Goal: Entertainment & Leisure: Browse casually

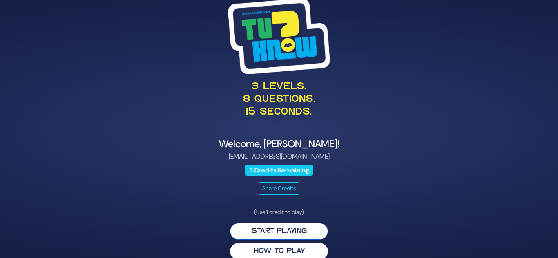
click at [282, 233] on button "Start Playing" at bounding box center [279, 231] width 98 height 17
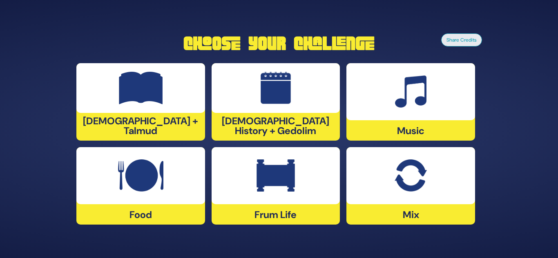
click at [258, 94] on div at bounding box center [276, 88] width 129 height 50
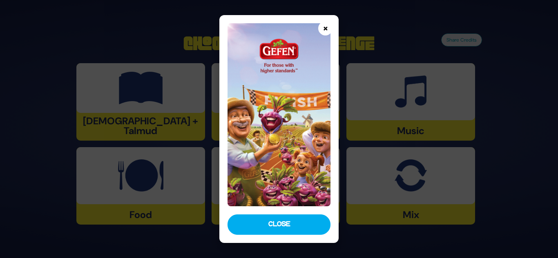
click at [323, 29] on button "×" at bounding box center [325, 28] width 14 height 14
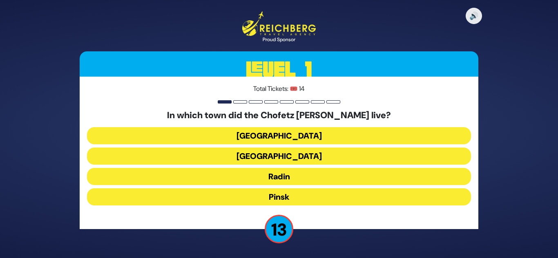
click at [303, 177] on button "Radin" at bounding box center [279, 176] width 384 height 17
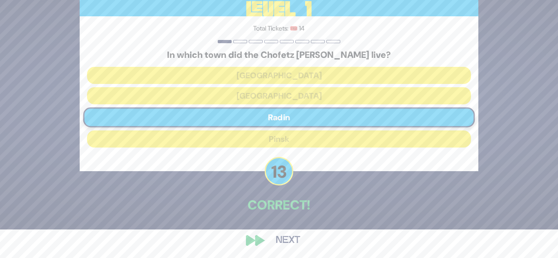
scroll to position [30, 0]
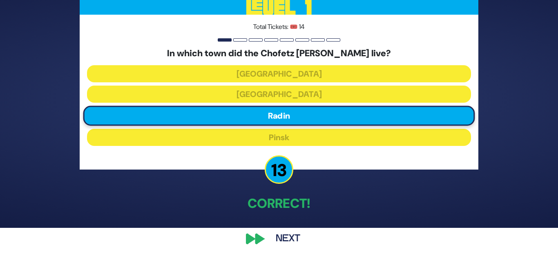
click at [289, 237] on button "Next" at bounding box center [287, 239] width 47 height 19
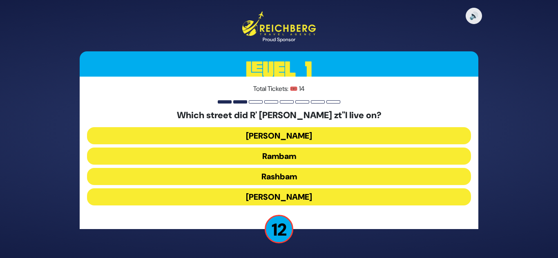
click at [292, 178] on button "Rashbam" at bounding box center [279, 176] width 384 height 17
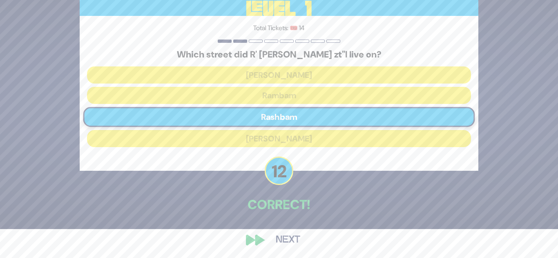
scroll to position [30, 0]
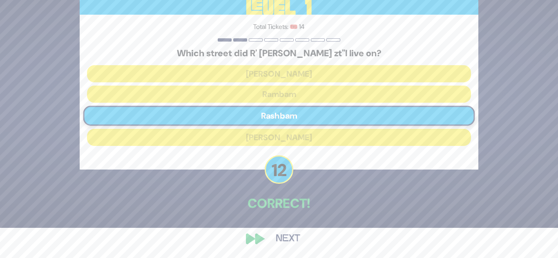
click at [288, 235] on button "Next" at bounding box center [287, 239] width 47 height 19
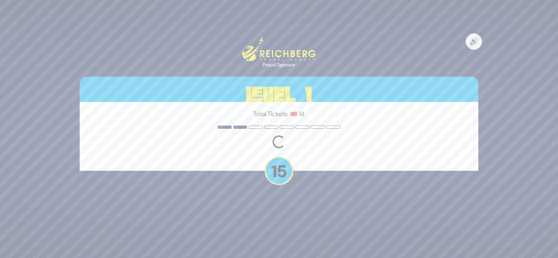
scroll to position [0, 0]
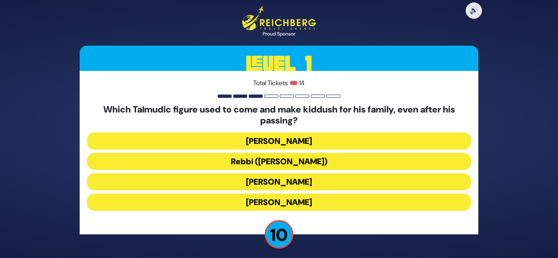
click at [299, 162] on button "Rebbi (Rabbi Yehuda HaNasi)" at bounding box center [279, 161] width 384 height 17
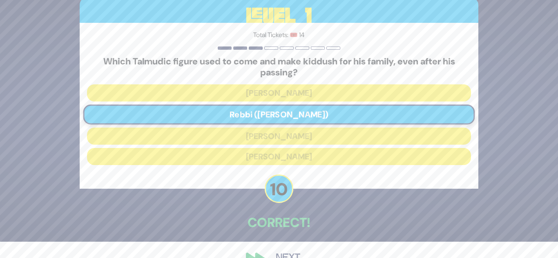
scroll to position [36, 0]
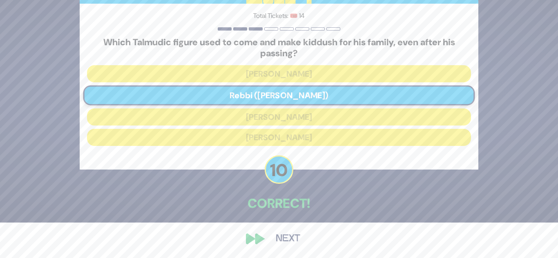
click at [287, 238] on button "Next" at bounding box center [287, 239] width 47 height 19
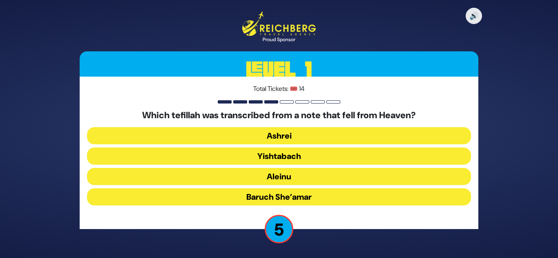
click at [282, 176] on button "Aleinu" at bounding box center [279, 176] width 384 height 17
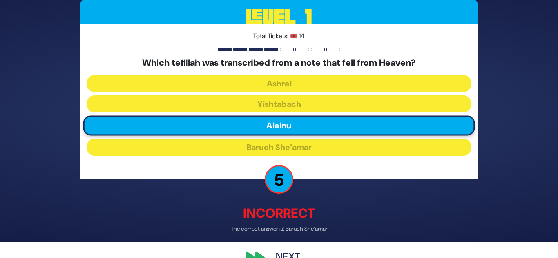
scroll to position [34, 0]
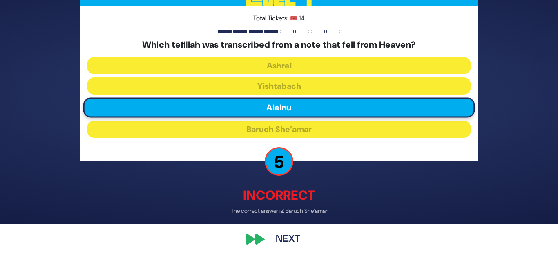
click at [283, 236] on button "Next" at bounding box center [287, 239] width 47 height 19
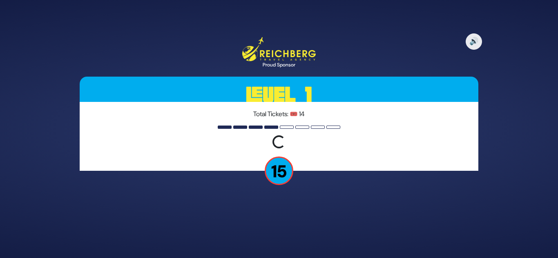
scroll to position [0, 0]
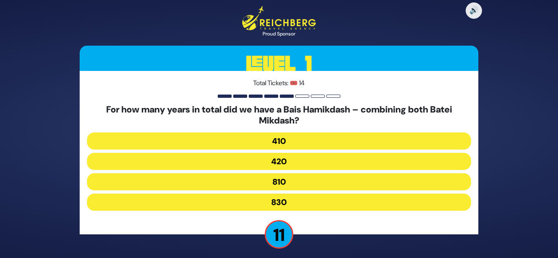
click at [284, 203] on button "830" at bounding box center [279, 202] width 384 height 17
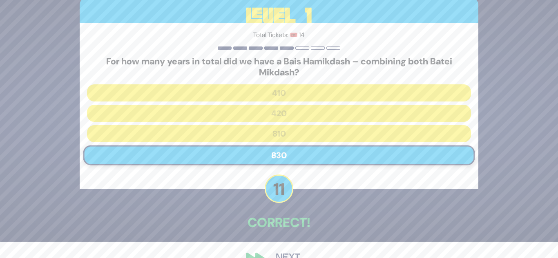
scroll to position [36, 0]
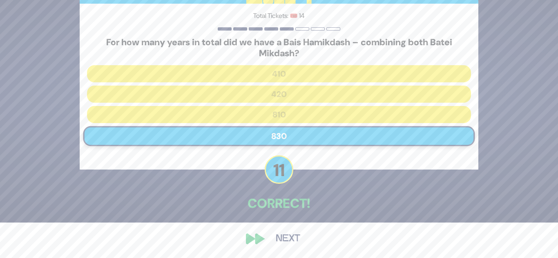
click at [283, 238] on button "Next" at bounding box center [287, 239] width 47 height 19
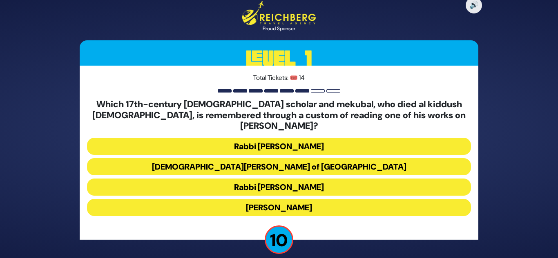
click at [309, 163] on button "Rabbi Shimshon of Ostropoli" at bounding box center [279, 166] width 384 height 17
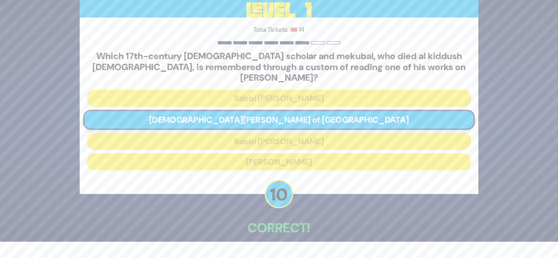
scroll to position [36, 0]
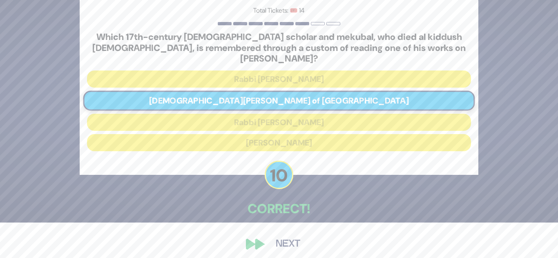
click at [284, 236] on button "Next" at bounding box center [287, 244] width 47 height 19
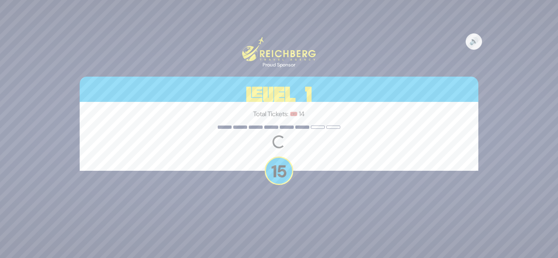
scroll to position [0, 0]
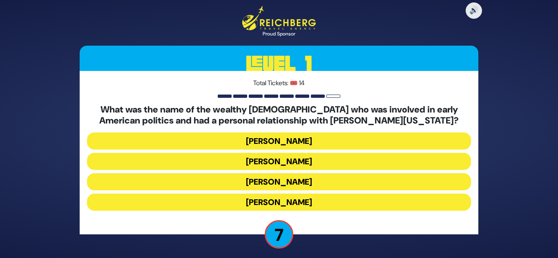
click at [301, 160] on button "Haym Salomon" at bounding box center [279, 161] width 384 height 17
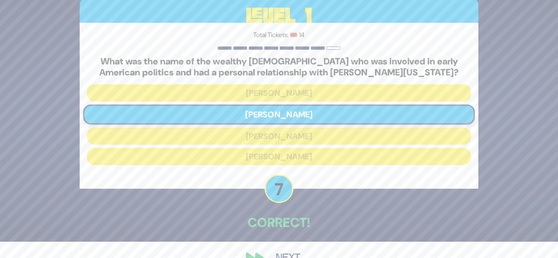
scroll to position [36, 0]
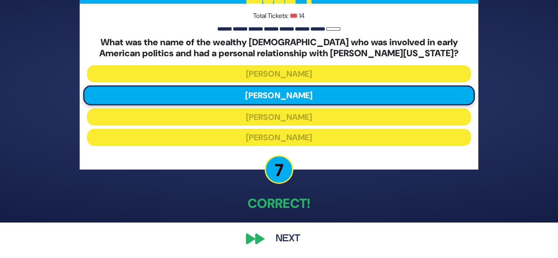
click at [290, 236] on button "Next" at bounding box center [287, 239] width 47 height 19
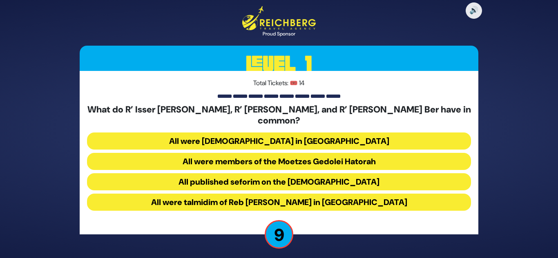
click at [281, 179] on button "All published seforim on the Rambam" at bounding box center [279, 182] width 384 height 17
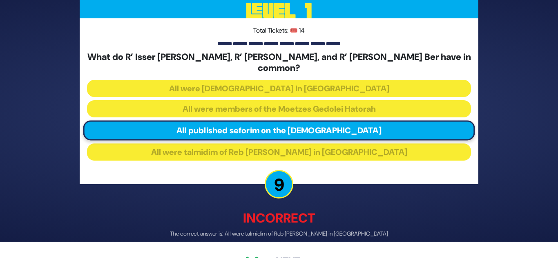
scroll to position [34, 0]
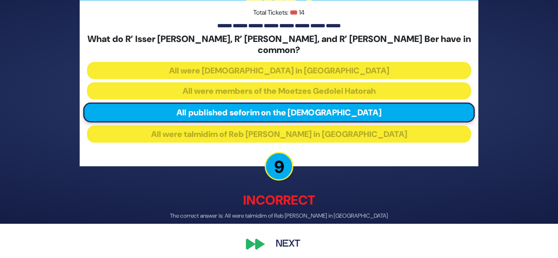
click at [291, 238] on button "Next" at bounding box center [287, 245] width 47 height 19
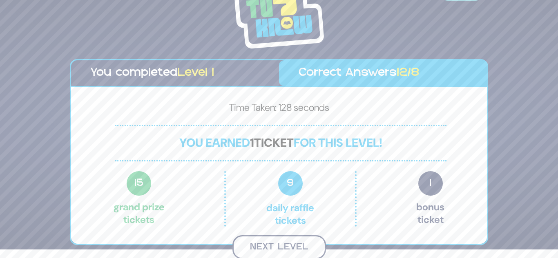
scroll to position [7, 0]
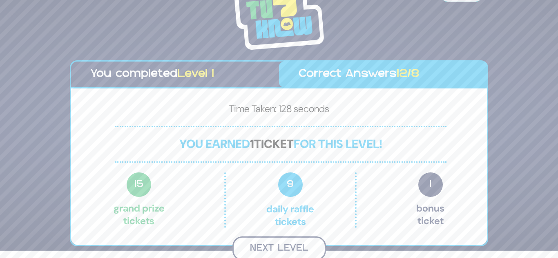
click at [285, 245] on button "Next Level" at bounding box center [279, 249] width 94 height 24
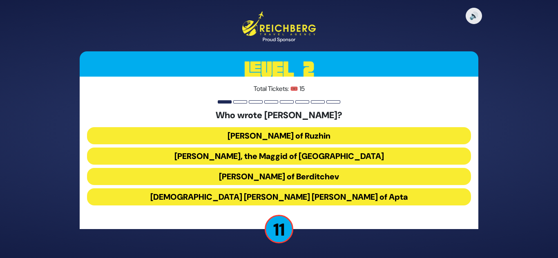
click at [299, 147] on div "Who wrote Ohev Yisrael? Rabbi Yisrael of Ruzhin Rabbi Yisroel, the Maggid of Ko…" at bounding box center [279, 159] width 384 height 99
click at [297, 152] on button "Rabbi Yisroel, the Maggid of Kozhnitz" at bounding box center [279, 156] width 384 height 17
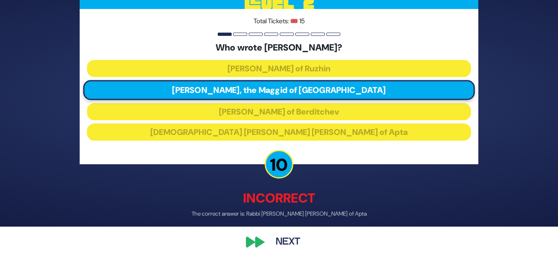
scroll to position [34, 0]
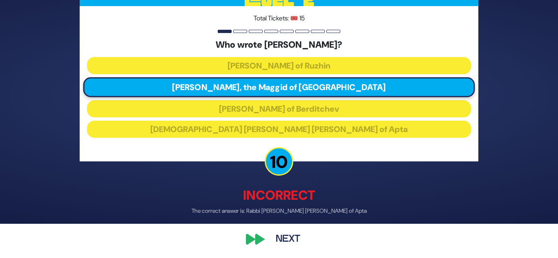
click at [286, 240] on button "Next" at bounding box center [287, 239] width 47 height 19
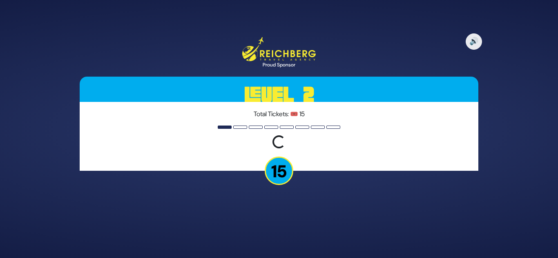
scroll to position [0, 0]
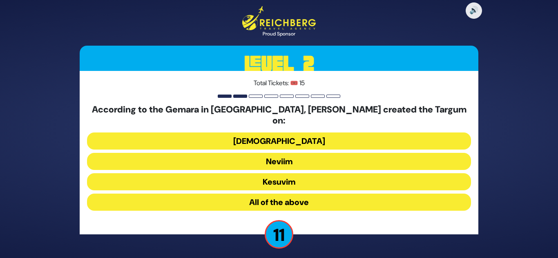
click at [281, 198] on button "All of the above" at bounding box center [279, 202] width 384 height 17
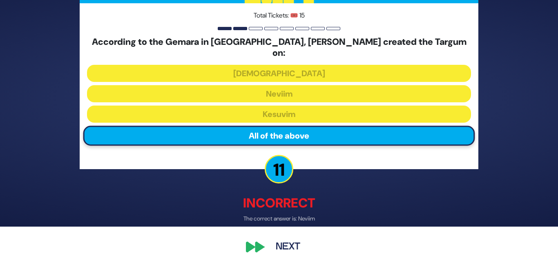
scroll to position [33, 0]
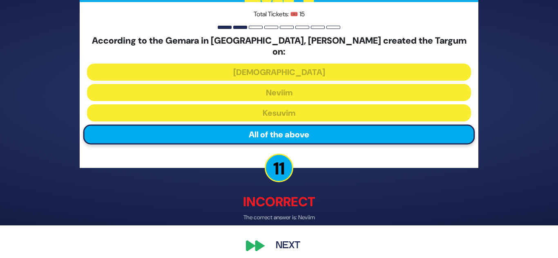
click at [285, 239] on button "Next" at bounding box center [287, 246] width 47 height 19
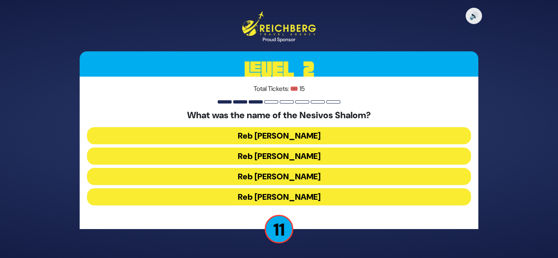
click at [301, 178] on button "Reb Shulem Noach" at bounding box center [279, 176] width 384 height 17
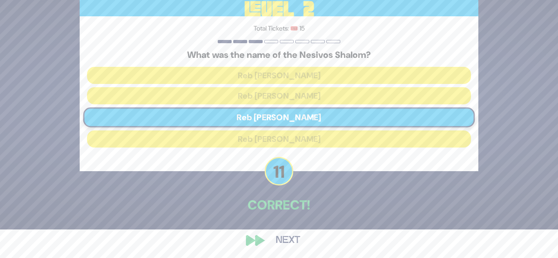
scroll to position [30, 0]
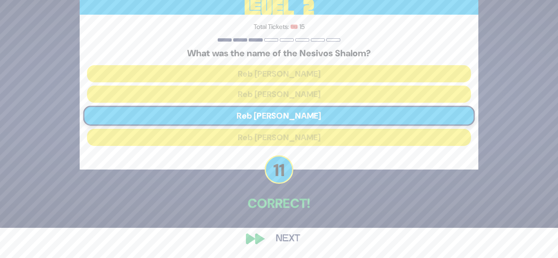
click at [283, 237] on button "Next" at bounding box center [287, 239] width 47 height 19
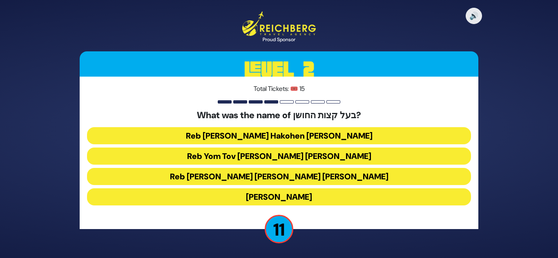
click at [312, 134] on button "Reb Aryeh Leib Hakohen Heller" at bounding box center [279, 135] width 384 height 17
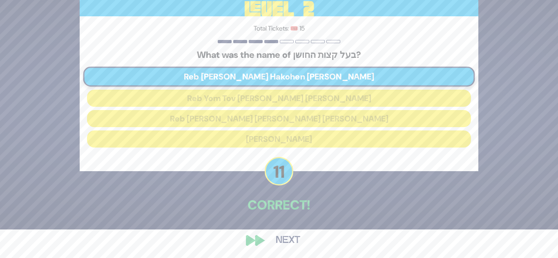
scroll to position [30, 0]
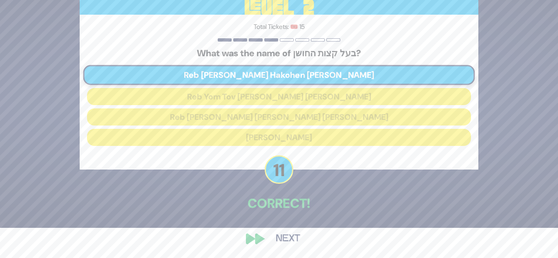
click at [281, 235] on button "Next" at bounding box center [287, 239] width 47 height 19
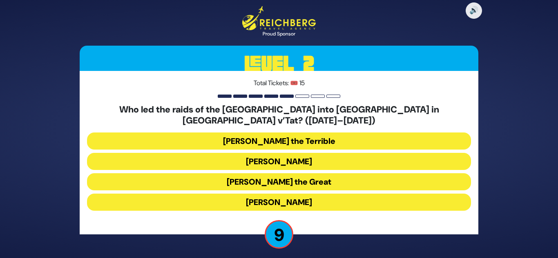
click at [290, 176] on button "Peter the Great" at bounding box center [279, 182] width 384 height 17
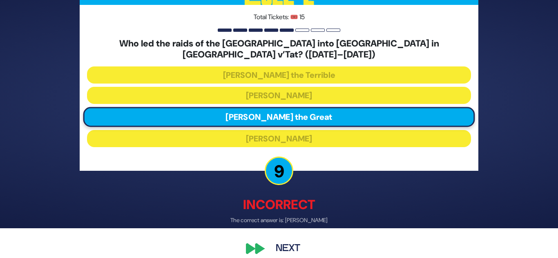
scroll to position [34, 0]
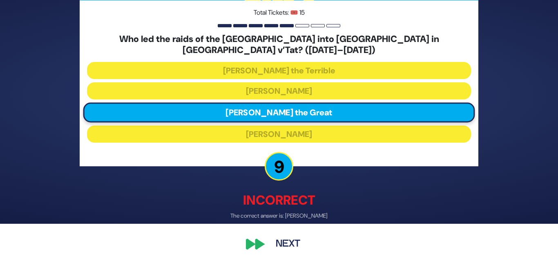
click at [289, 238] on button "Next" at bounding box center [287, 245] width 47 height 19
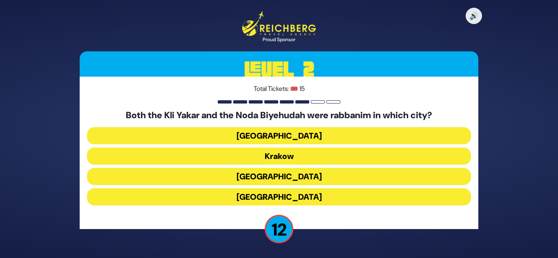
click at [296, 196] on button "Prague" at bounding box center [279, 197] width 384 height 17
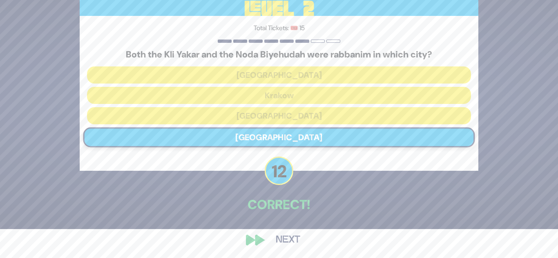
scroll to position [30, 0]
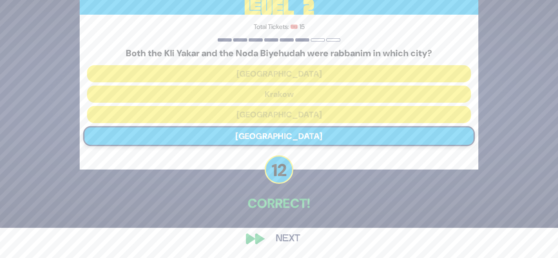
click at [288, 235] on button "Next" at bounding box center [287, 239] width 47 height 19
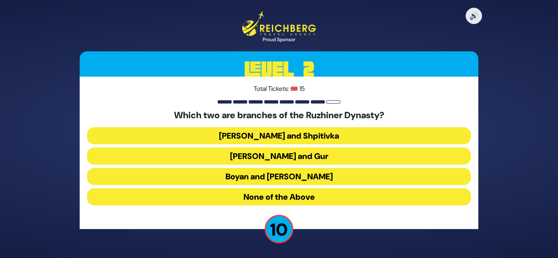
click at [312, 178] on button "Boyan and Sadigura" at bounding box center [279, 176] width 384 height 17
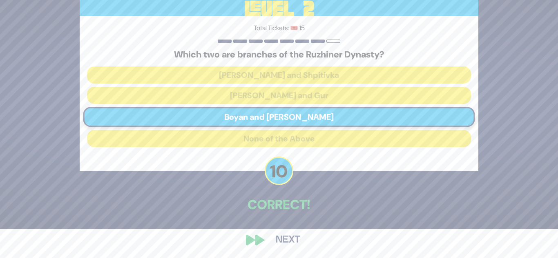
scroll to position [30, 0]
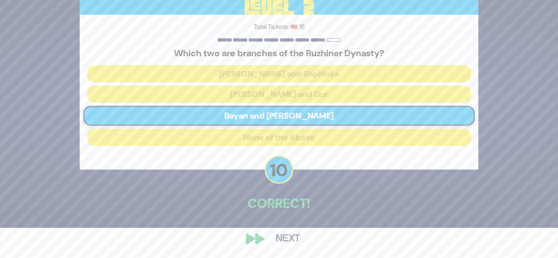
click at [292, 234] on button "Next" at bounding box center [287, 239] width 47 height 19
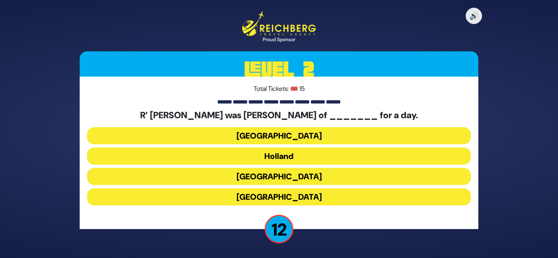
click at [298, 156] on button "Holland" at bounding box center [279, 156] width 384 height 17
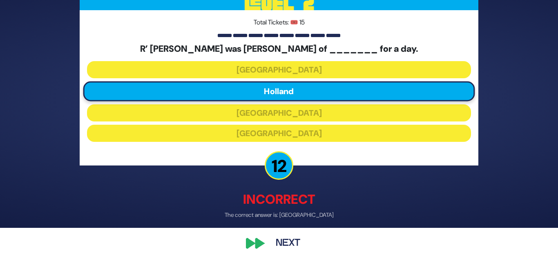
scroll to position [34, 0]
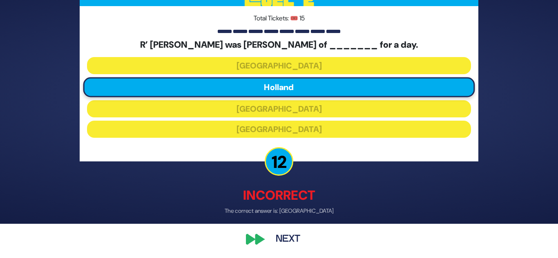
click at [284, 238] on button "Next" at bounding box center [287, 239] width 47 height 19
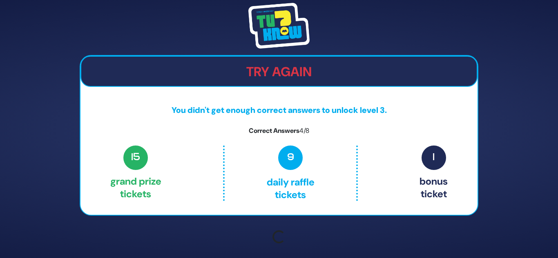
scroll to position [7, 0]
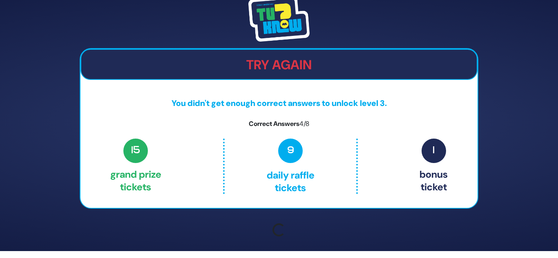
click at [538, 94] on div "Try Again You didn't get enough correct answers to unlock level 3. Correct Answ…" at bounding box center [279, 122] width 558 height 258
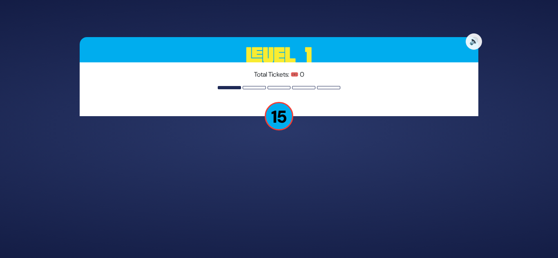
click at [278, 117] on p "15" at bounding box center [279, 116] width 29 height 29
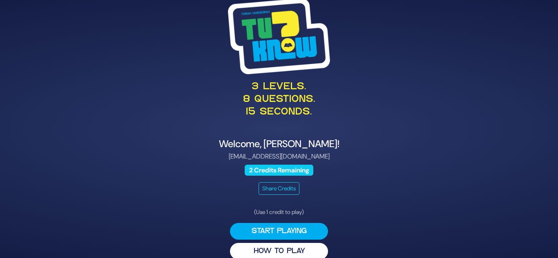
scroll to position [11, 0]
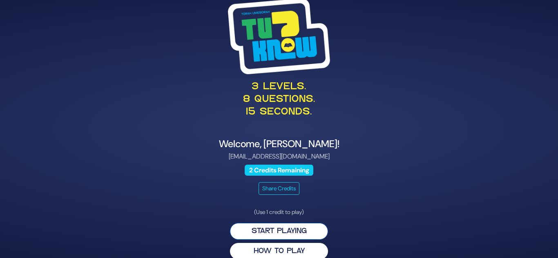
click at [273, 233] on button "Start Playing" at bounding box center [279, 231] width 98 height 17
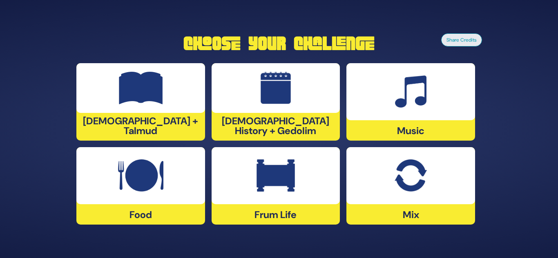
click at [137, 89] on img at bounding box center [141, 88] width 44 height 33
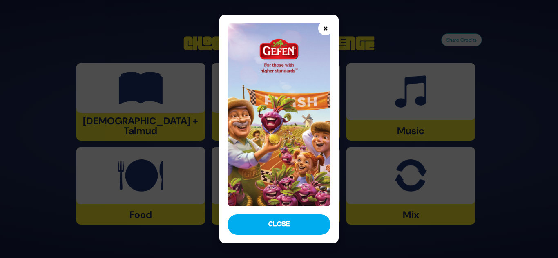
click at [324, 33] on button "×" at bounding box center [325, 28] width 14 height 14
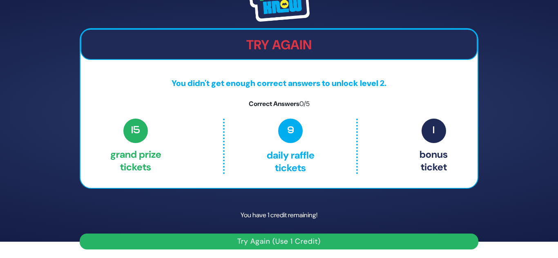
scroll to position [18, 0]
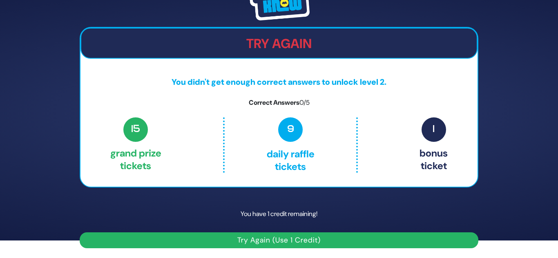
click at [290, 239] on button "Try Again (Use 1 Credit)" at bounding box center [279, 241] width 399 height 16
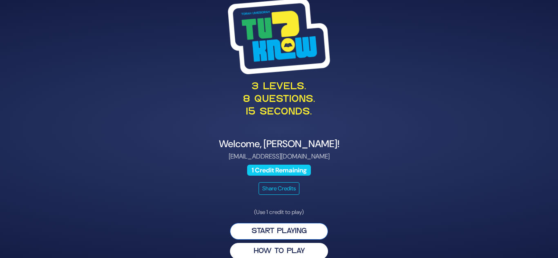
click at [285, 230] on button "Start Playing" at bounding box center [279, 231] width 98 height 17
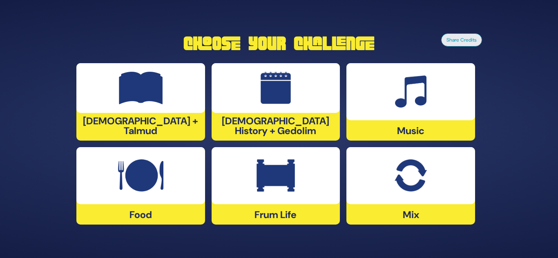
click at [173, 90] on div at bounding box center [140, 88] width 129 height 50
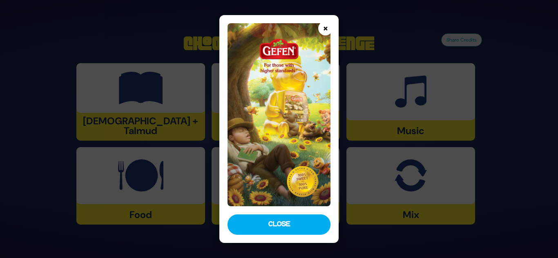
click at [323, 28] on button "×" at bounding box center [325, 28] width 14 height 14
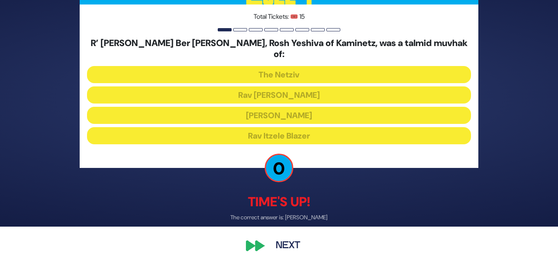
scroll to position [33, 0]
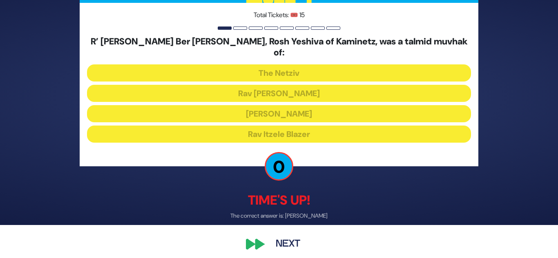
click at [289, 238] on button "Next" at bounding box center [287, 245] width 47 height 19
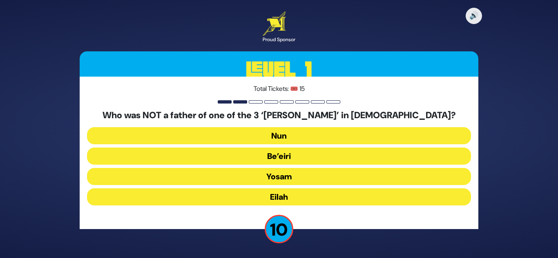
click at [302, 155] on button "Be’eiri" at bounding box center [279, 156] width 384 height 17
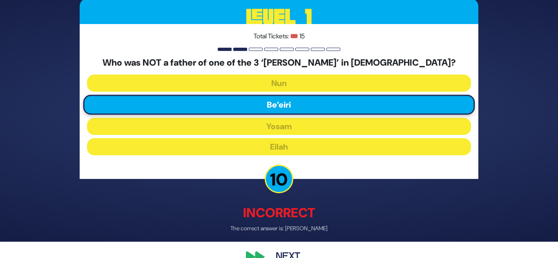
scroll to position [35, 0]
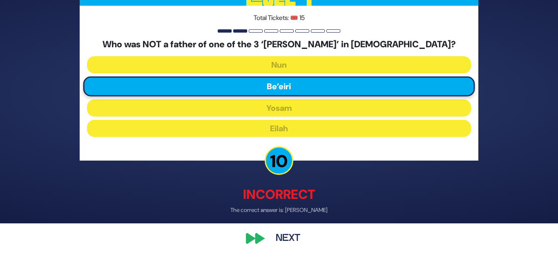
click at [287, 239] on button "Next" at bounding box center [287, 239] width 47 height 19
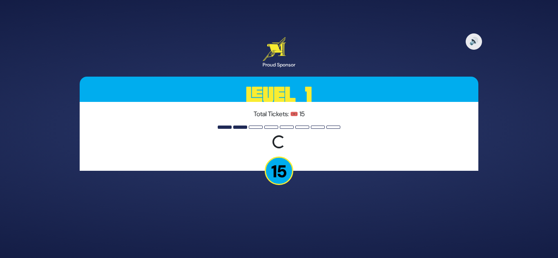
scroll to position [0, 0]
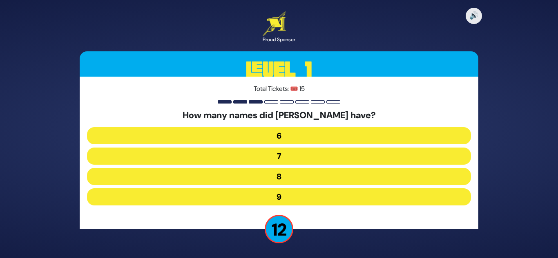
click at [295, 156] on button "7" at bounding box center [279, 156] width 384 height 17
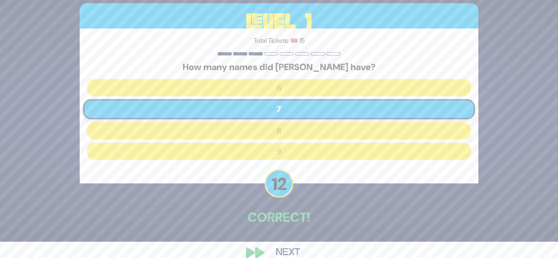
scroll to position [30, 0]
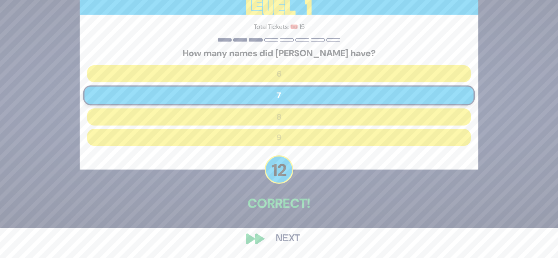
click at [287, 239] on button "Next" at bounding box center [287, 239] width 47 height 19
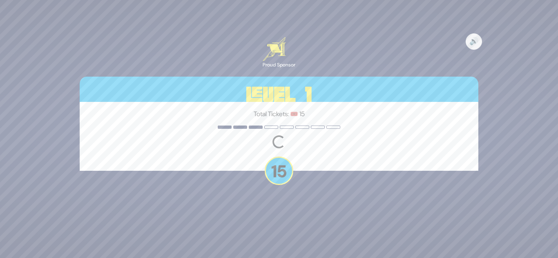
scroll to position [0, 0]
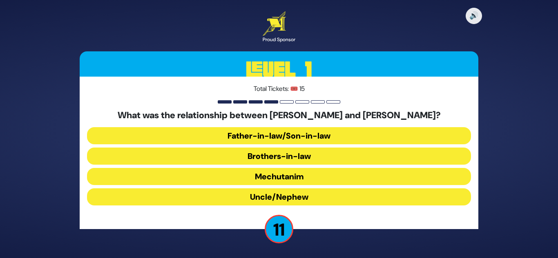
click at [320, 153] on button "Brothers-in-law" at bounding box center [279, 156] width 384 height 17
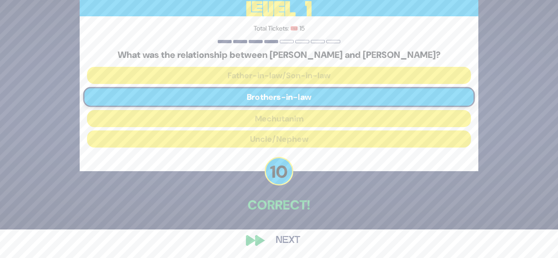
scroll to position [30, 0]
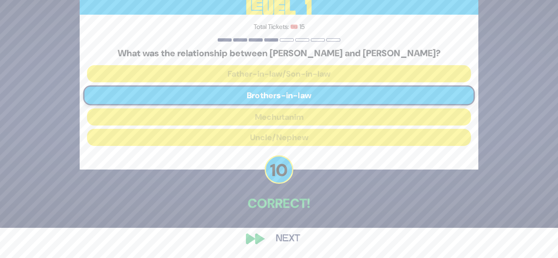
click at [286, 240] on button "Next" at bounding box center [287, 239] width 47 height 19
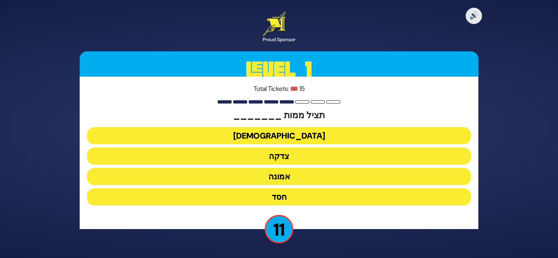
click at [310, 158] on button "צדקה" at bounding box center [279, 156] width 384 height 17
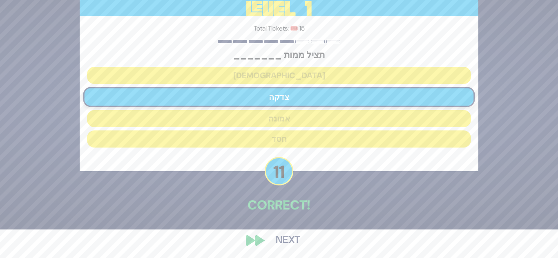
scroll to position [30, 0]
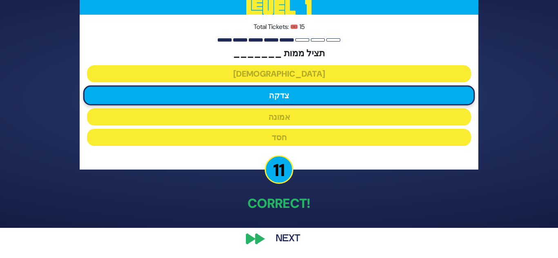
click at [282, 239] on button "Next" at bounding box center [287, 239] width 47 height 19
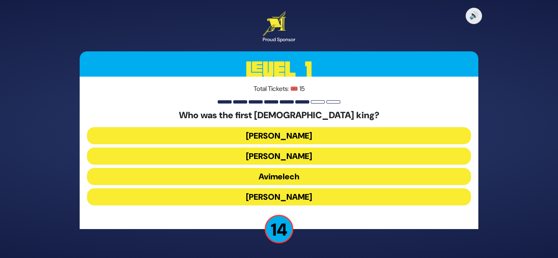
click at [307, 133] on button "Shaul" at bounding box center [279, 135] width 384 height 17
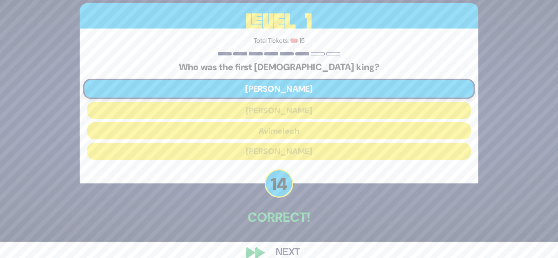
scroll to position [30, 0]
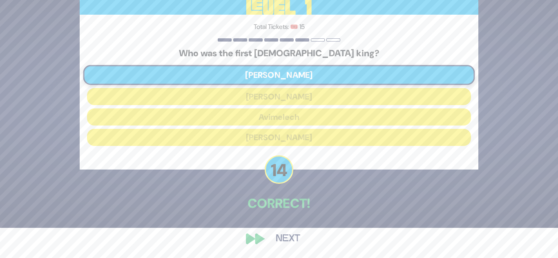
click at [291, 240] on button "Next" at bounding box center [287, 239] width 47 height 19
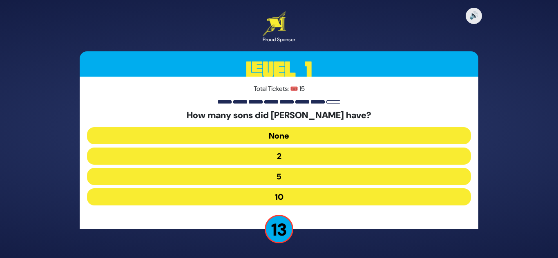
click at [292, 195] on button "10" at bounding box center [279, 197] width 384 height 17
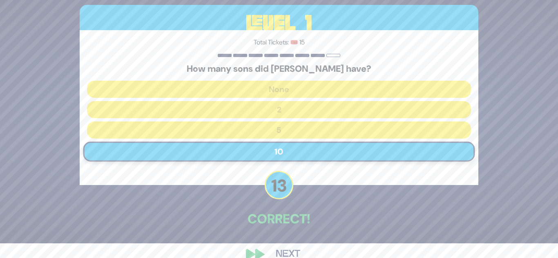
scroll to position [16, 0]
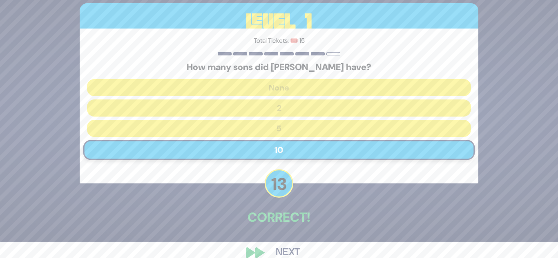
click at [285, 247] on button "Next" at bounding box center [287, 253] width 47 height 19
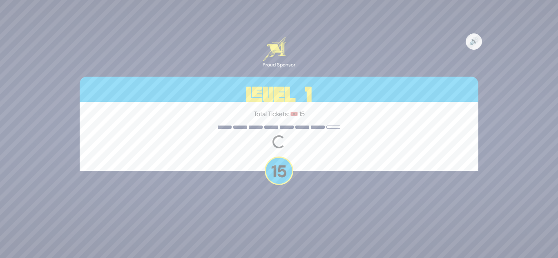
scroll to position [0, 0]
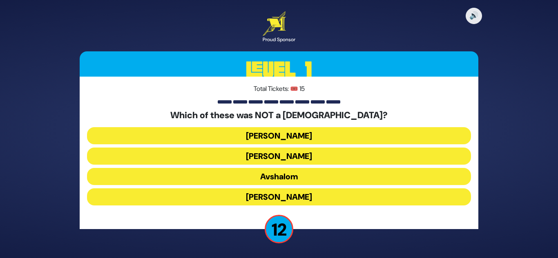
click at [309, 137] on button "Shmuel Hanavi" at bounding box center [279, 135] width 384 height 17
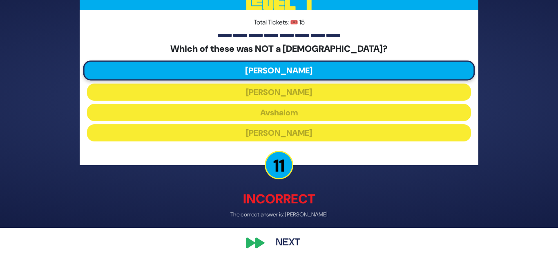
scroll to position [35, 0]
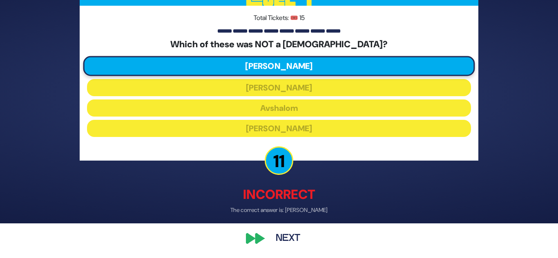
click at [285, 236] on button "Next" at bounding box center [287, 239] width 47 height 19
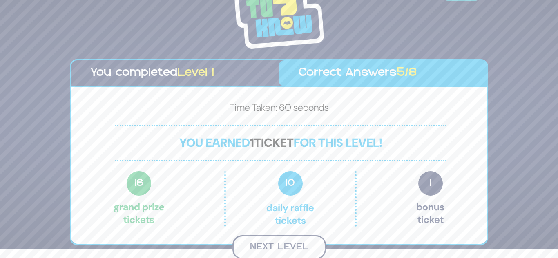
scroll to position [7, 0]
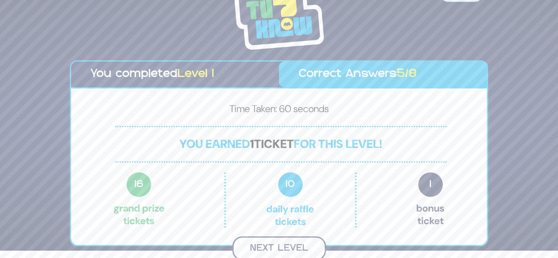
click at [278, 242] on button "Next Level" at bounding box center [279, 249] width 94 height 24
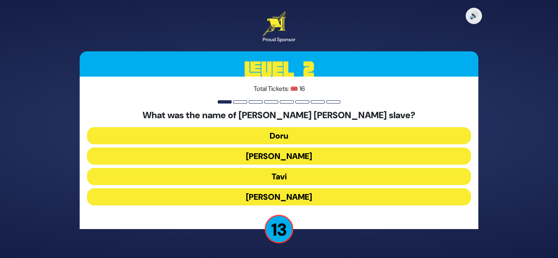
click at [305, 176] on button "Tavi" at bounding box center [279, 176] width 384 height 17
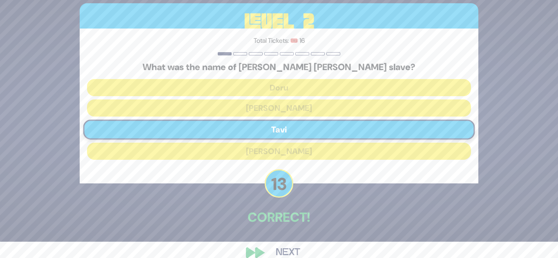
scroll to position [30, 0]
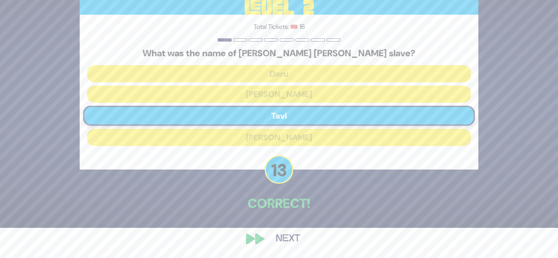
click at [283, 236] on button "Next" at bounding box center [287, 239] width 47 height 19
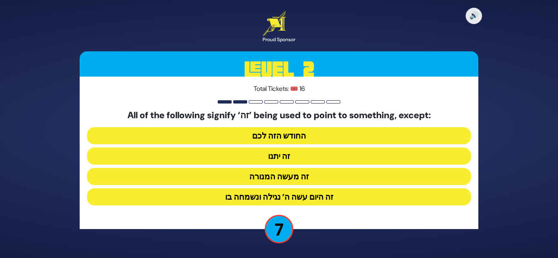
click at [296, 199] on button "זה היום עשה ה’ נגילה ונשמחה בו" at bounding box center [279, 197] width 384 height 17
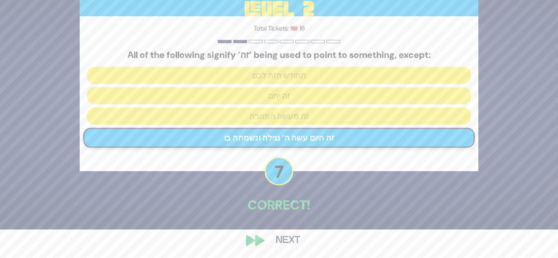
scroll to position [30, 0]
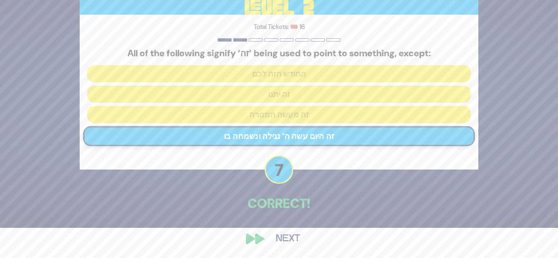
click at [280, 236] on button "Next" at bounding box center [287, 239] width 47 height 19
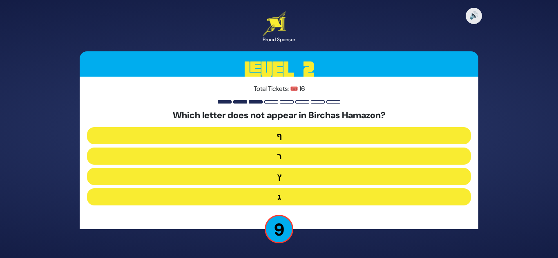
click at [292, 139] on button "ף" at bounding box center [279, 135] width 384 height 17
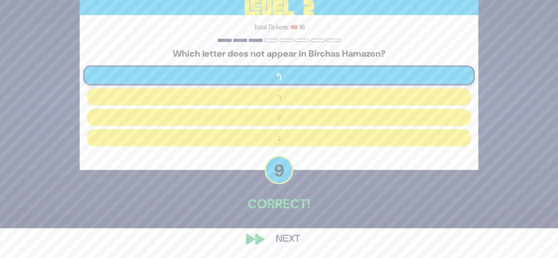
scroll to position [30, 0]
click at [284, 236] on button "Next" at bounding box center [287, 239] width 47 height 19
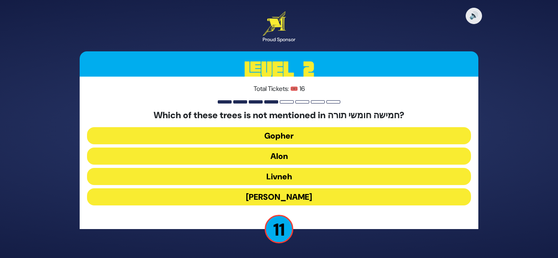
click at [279, 198] on button "Oren" at bounding box center [279, 197] width 384 height 17
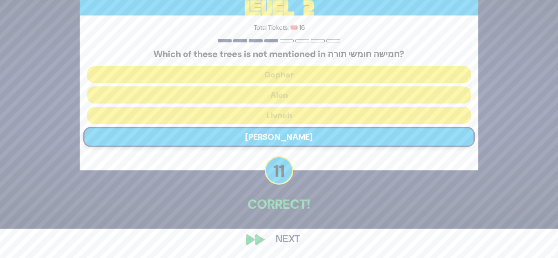
scroll to position [30, 0]
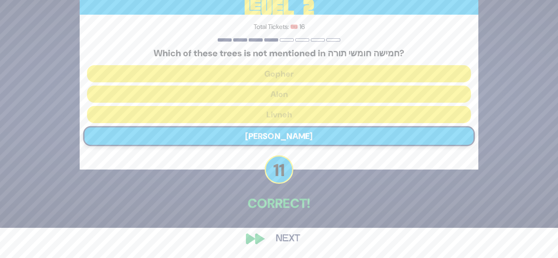
click at [290, 237] on button "Next" at bounding box center [287, 239] width 47 height 19
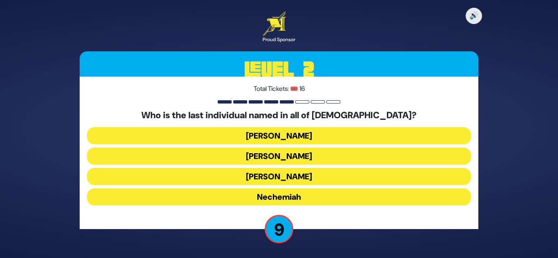
click at [285, 195] on button "Nechemiah" at bounding box center [279, 197] width 384 height 17
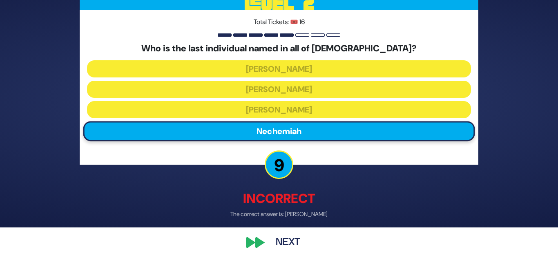
scroll to position [35, 0]
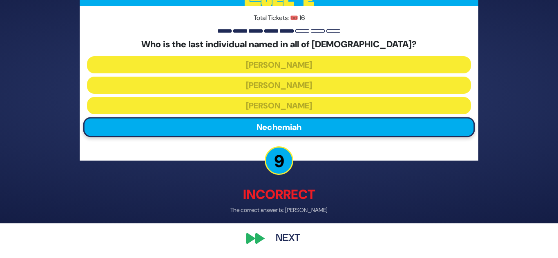
click at [283, 234] on button "Next" at bounding box center [287, 239] width 47 height 19
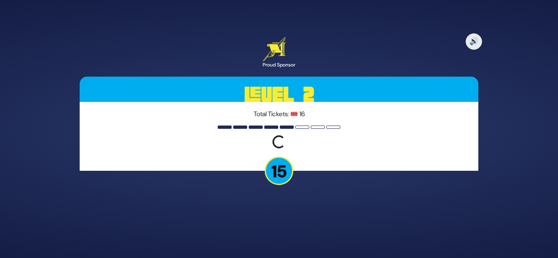
scroll to position [0, 0]
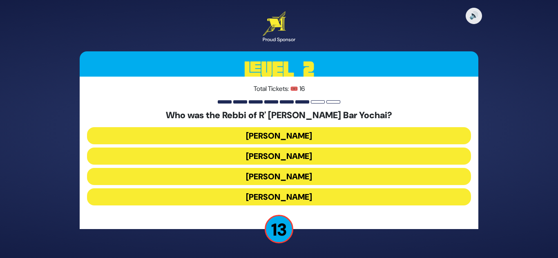
click at [305, 177] on button "Rabban Gamliel" at bounding box center [279, 176] width 384 height 17
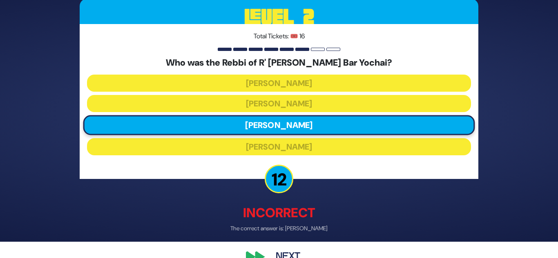
scroll to position [35, 0]
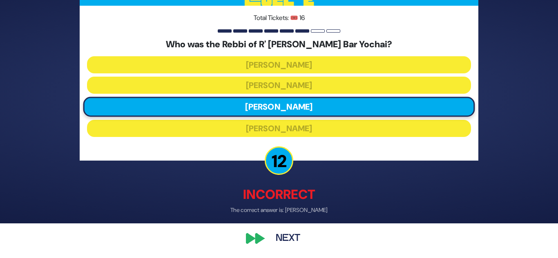
click at [286, 234] on button "Next" at bounding box center [287, 239] width 47 height 19
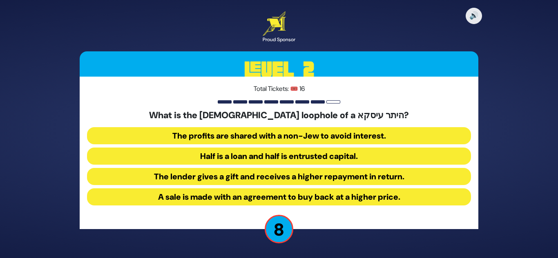
click at [302, 155] on button "Half is a loan and half is entrusted capital." at bounding box center [279, 156] width 384 height 17
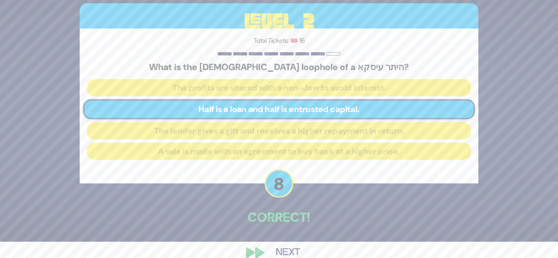
scroll to position [30, 0]
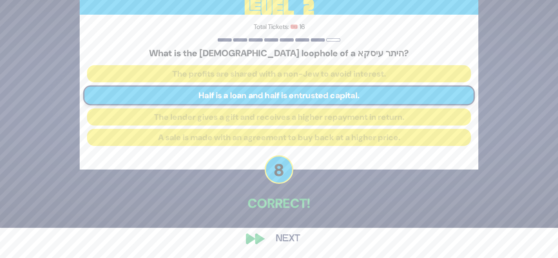
click at [287, 239] on button "Next" at bounding box center [287, 239] width 47 height 19
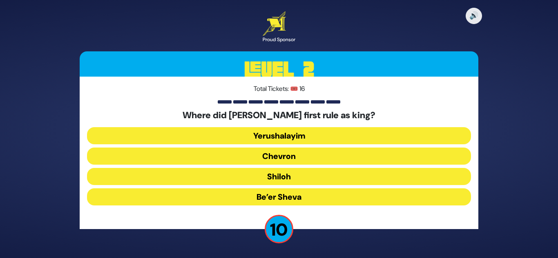
click at [283, 198] on button "Be’er Sheva" at bounding box center [279, 197] width 384 height 17
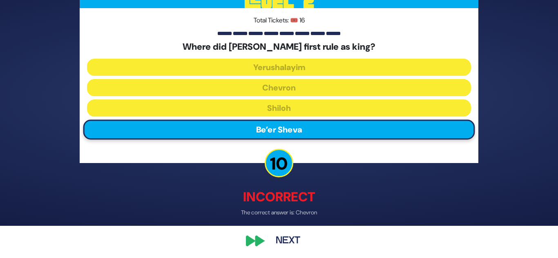
scroll to position [35, 0]
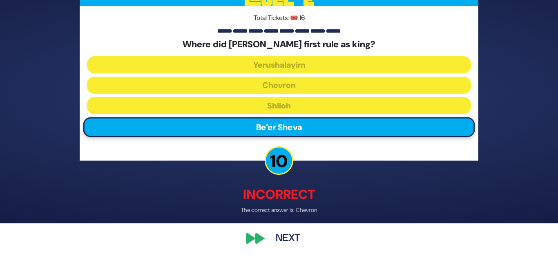
click at [281, 237] on button "Next" at bounding box center [287, 239] width 47 height 19
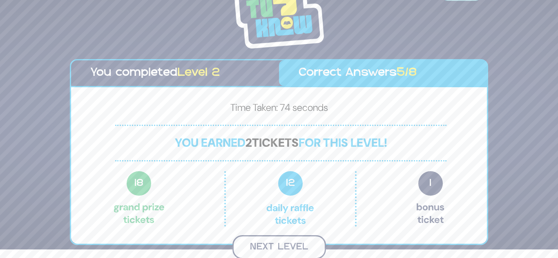
scroll to position [7, 0]
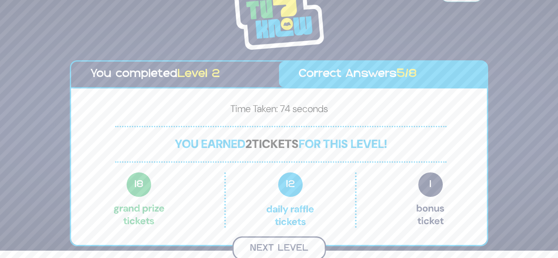
click at [276, 245] on button "Next Level" at bounding box center [279, 249] width 94 height 24
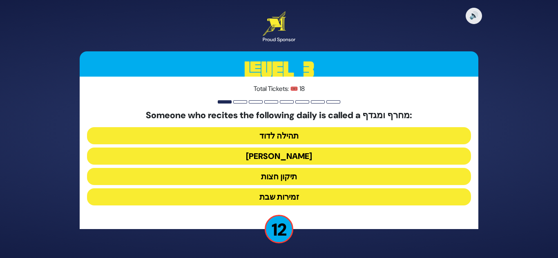
click at [299, 154] on button "הלל הגדול" at bounding box center [279, 156] width 384 height 17
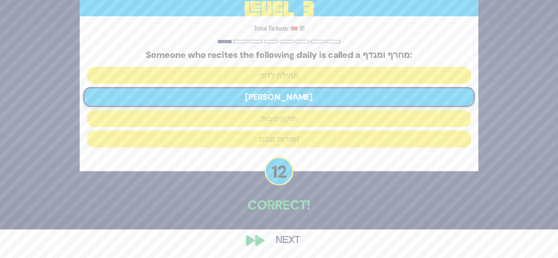
scroll to position [30, 0]
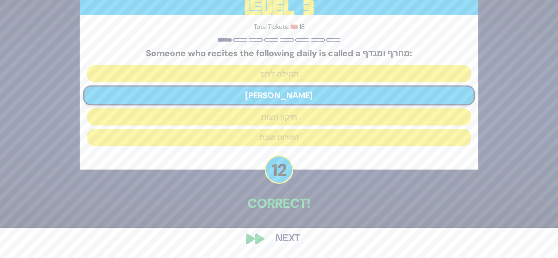
click at [282, 238] on button "Next" at bounding box center [287, 239] width 47 height 19
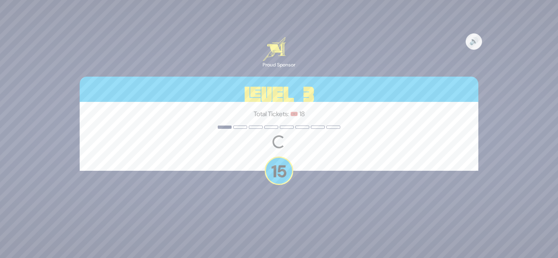
scroll to position [0, 0]
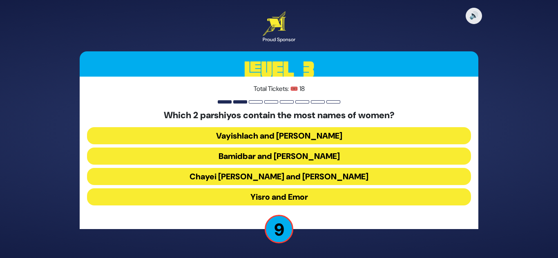
click at [287, 193] on button "Yisro and Emor" at bounding box center [279, 197] width 384 height 17
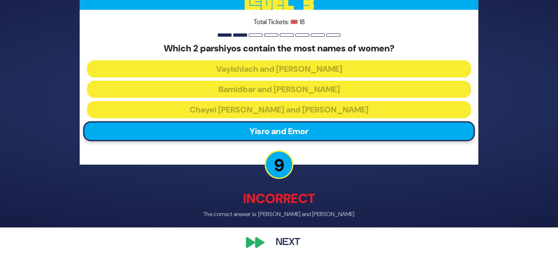
scroll to position [35, 0]
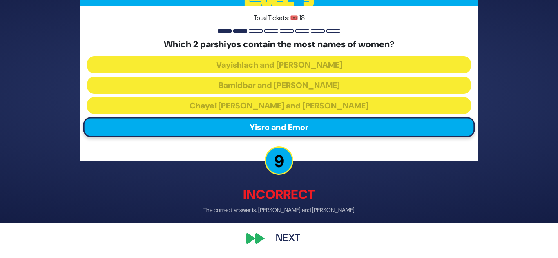
click at [282, 238] on button "Next" at bounding box center [287, 239] width 47 height 19
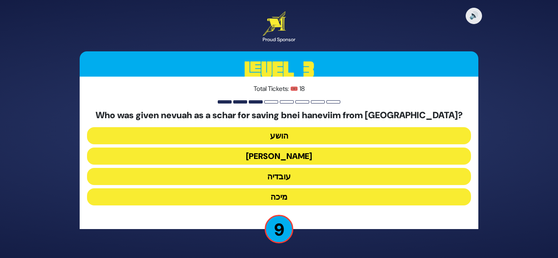
click at [292, 178] on button "עובדיה" at bounding box center [279, 176] width 384 height 17
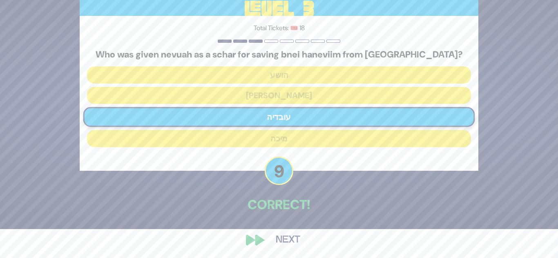
scroll to position [30, 0]
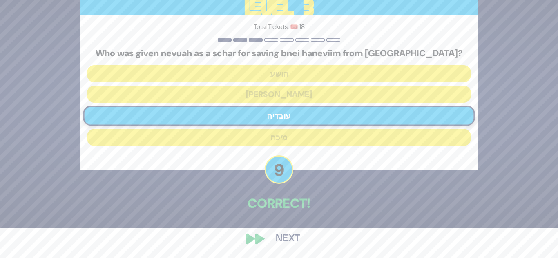
click at [280, 234] on button "Next" at bounding box center [287, 239] width 47 height 19
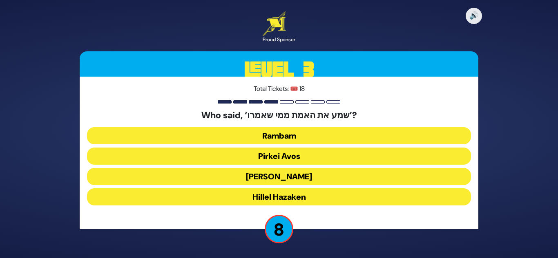
click at [298, 136] on button "Rambam" at bounding box center [279, 135] width 384 height 17
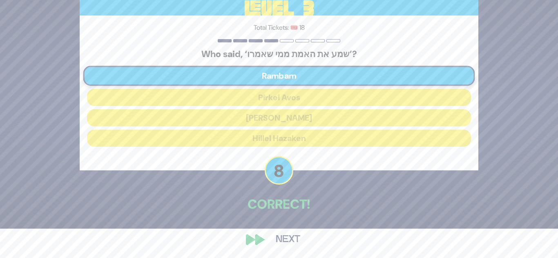
scroll to position [30, 0]
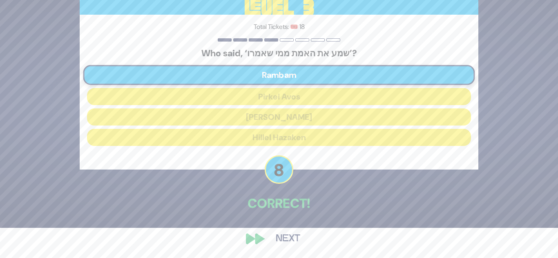
click at [281, 234] on button "Next" at bounding box center [287, 239] width 47 height 19
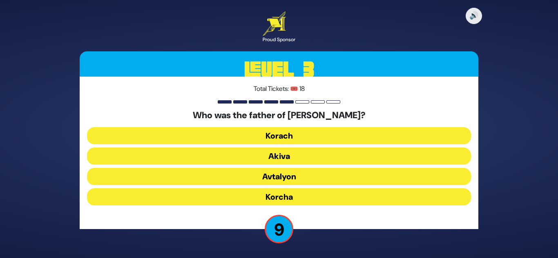
click at [290, 157] on button "Akiva" at bounding box center [279, 156] width 384 height 17
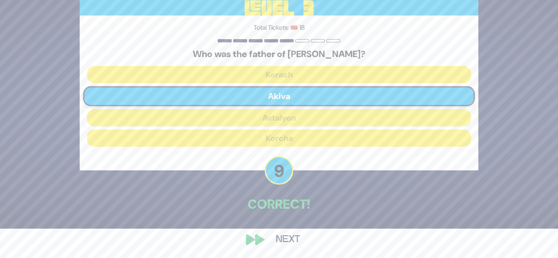
scroll to position [30, 0]
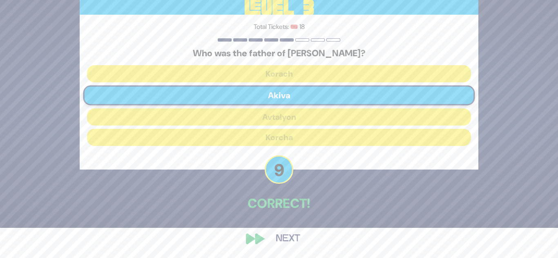
click at [285, 238] on button "Next" at bounding box center [287, 239] width 47 height 19
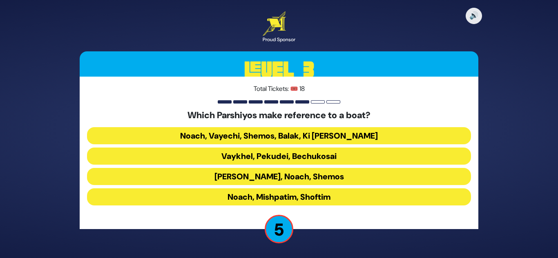
click at [298, 135] on button "Noach, Vayechi, Shemos, Balak, Ki Savo" at bounding box center [279, 135] width 384 height 17
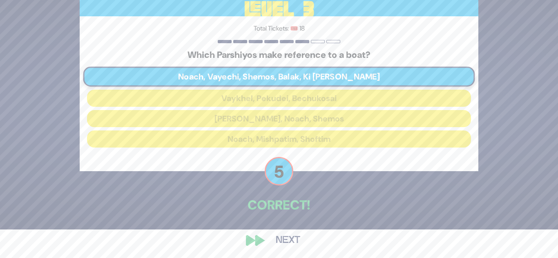
scroll to position [30, 0]
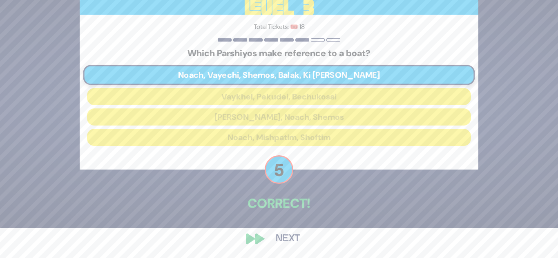
click at [286, 236] on button "Next" at bounding box center [287, 239] width 47 height 19
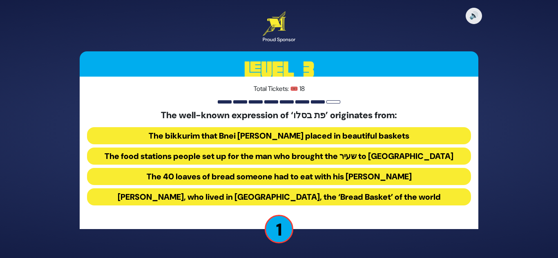
click at [262, 160] on button "The food stations people set up for the man who brought the שעיר to עזאזל" at bounding box center [279, 156] width 384 height 17
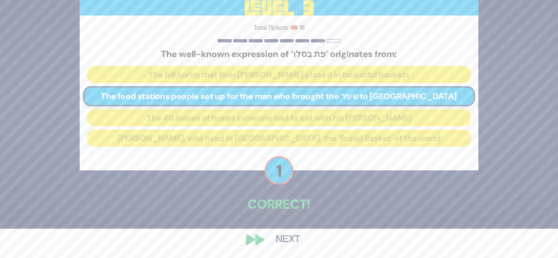
scroll to position [30, 0]
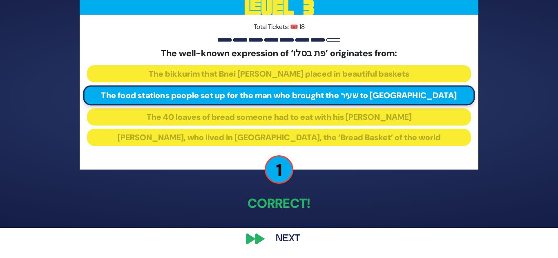
click at [282, 236] on button "Next" at bounding box center [287, 239] width 47 height 19
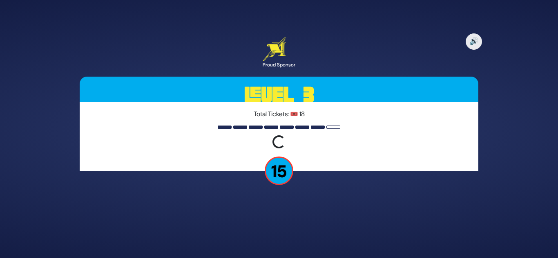
scroll to position [0, 0]
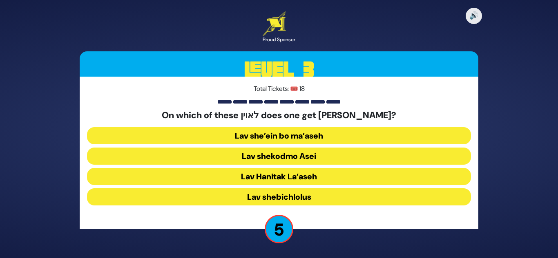
click at [289, 160] on button "Lav shekodmo Asei" at bounding box center [279, 156] width 384 height 17
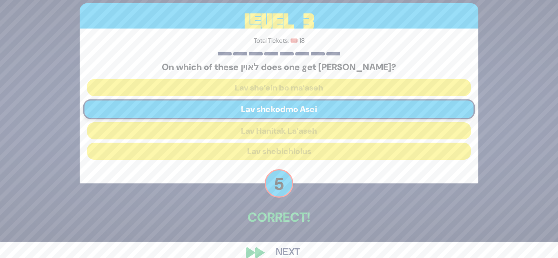
scroll to position [30, 0]
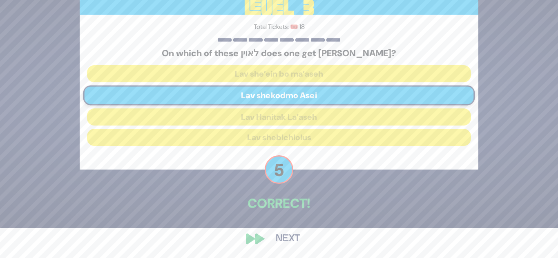
click at [281, 238] on button "Next" at bounding box center [287, 239] width 47 height 19
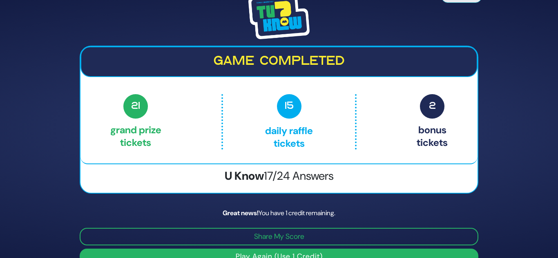
scroll to position [16, 0]
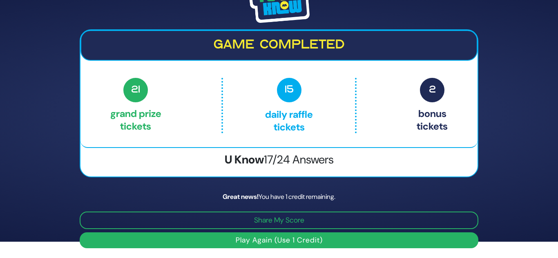
click at [274, 239] on button "Play Again (Use 1 Credit)" at bounding box center [279, 241] width 399 height 16
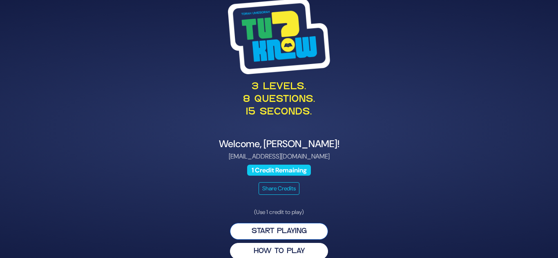
click at [272, 229] on button "Start Playing" at bounding box center [279, 231] width 98 height 17
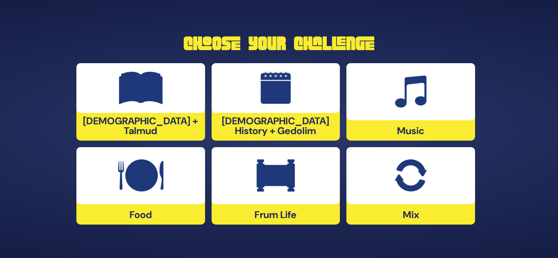
click at [165, 83] on div at bounding box center [140, 88] width 129 height 50
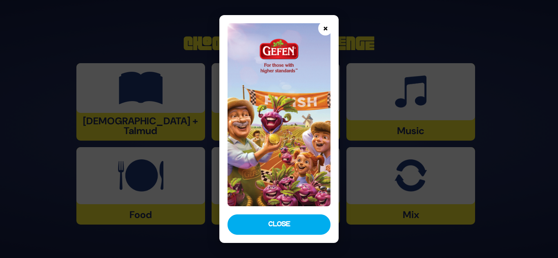
click at [325, 31] on button "×" at bounding box center [325, 28] width 14 height 14
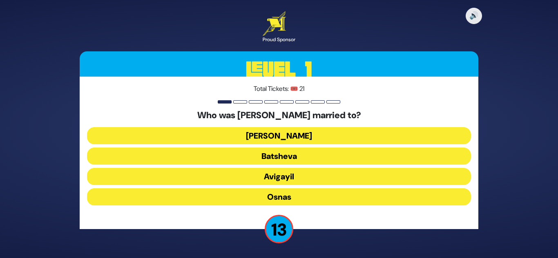
click at [283, 134] on button "[PERSON_NAME]" at bounding box center [279, 135] width 384 height 17
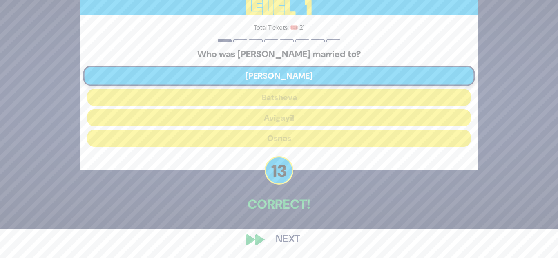
scroll to position [30, 0]
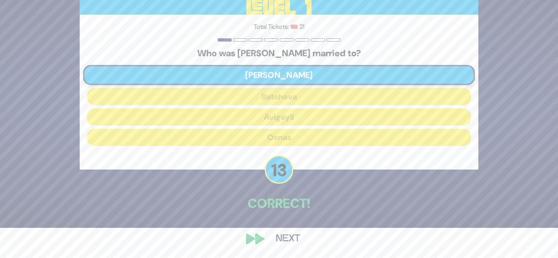
click at [291, 236] on button "Next" at bounding box center [287, 239] width 47 height 19
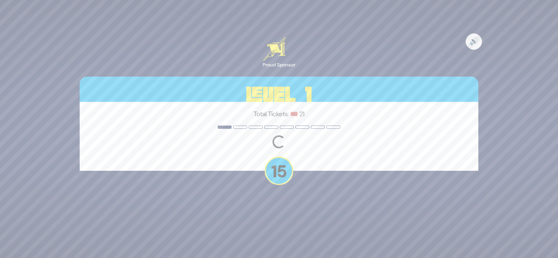
scroll to position [0, 0]
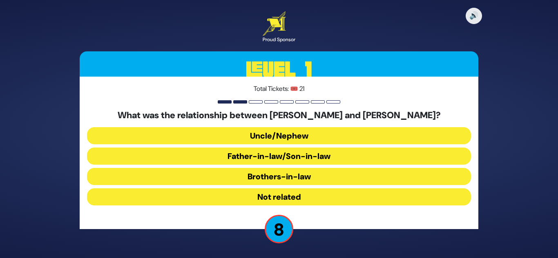
click at [316, 138] on button "Uncle/Nephew" at bounding box center [279, 135] width 384 height 17
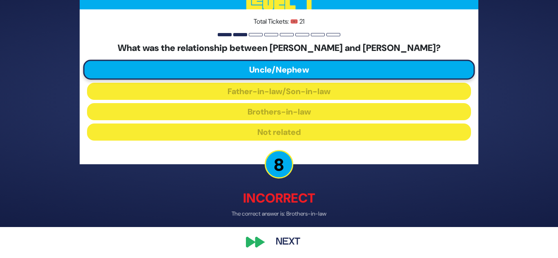
scroll to position [35, 0]
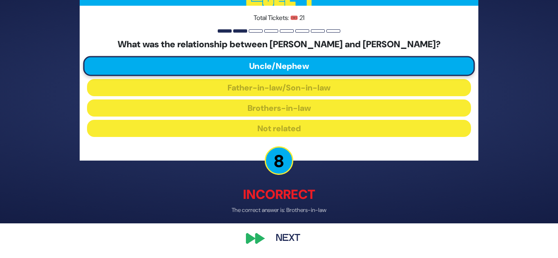
click at [284, 238] on button "Next" at bounding box center [287, 239] width 47 height 19
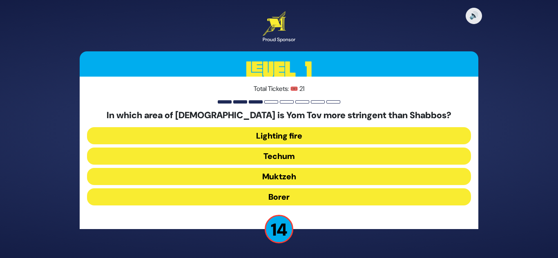
click at [282, 173] on button "Muktzeh" at bounding box center [279, 176] width 384 height 17
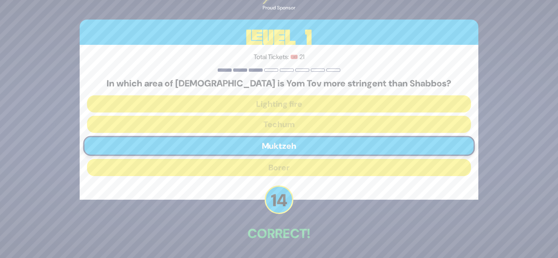
scroll to position [16, 0]
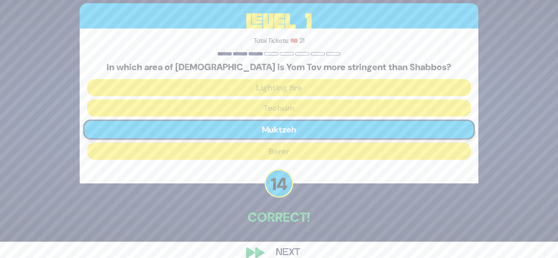
click at [288, 249] on button "Next" at bounding box center [287, 253] width 47 height 19
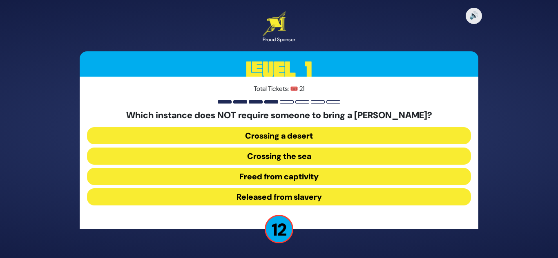
click at [292, 196] on button "Released from slavery" at bounding box center [279, 197] width 384 height 17
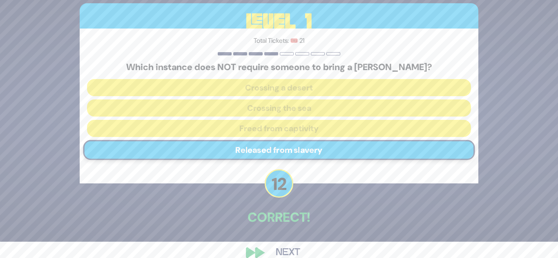
scroll to position [30, 0]
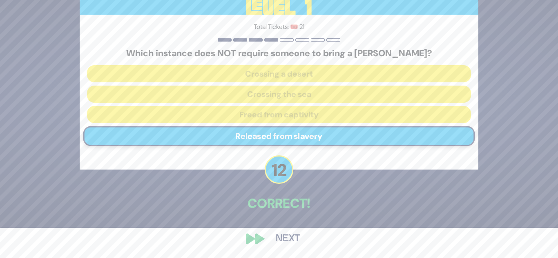
click at [279, 237] on button "Next" at bounding box center [287, 239] width 47 height 19
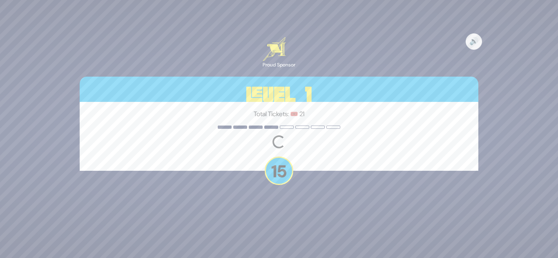
scroll to position [0, 0]
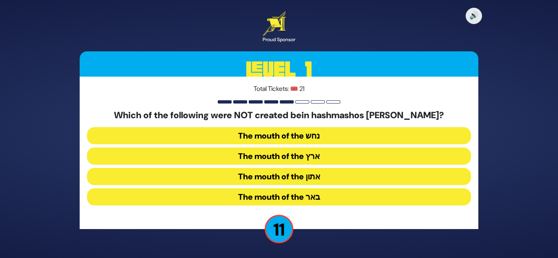
click at [302, 134] on button "The mouth of the נחש" at bounding box center [279, 135] width 384 height 17
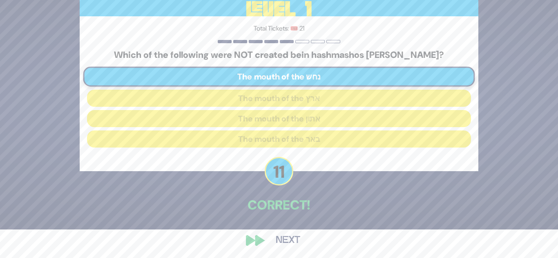
scroll to position [30, 0]
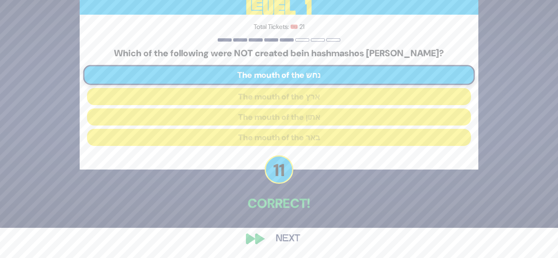
click at [285, 237] on button "Next" at bounding box center [287, 239] width 47 height 19
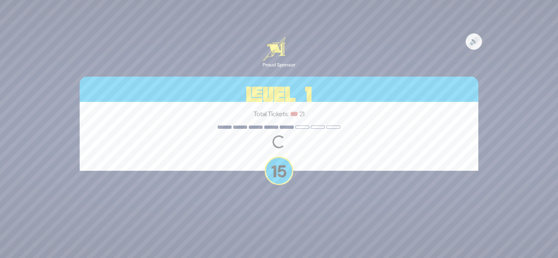
scroll to position [0, 0]
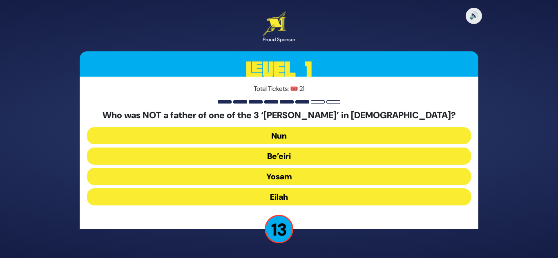
click at [294, 178] on button "Yosam" at bounding box center [279, 176] width 384 height 17
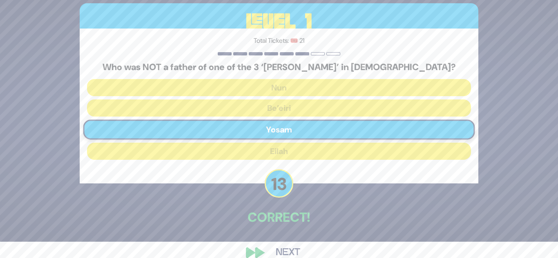
scroll to position [30, 0]
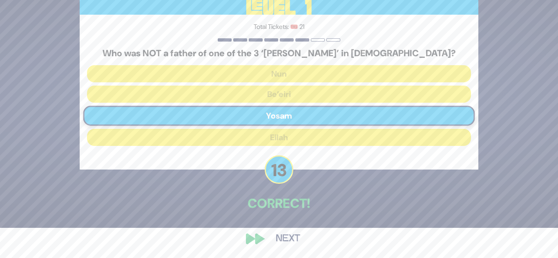
click at [282, 237] on button "Next" at bounding box center [287, 239] width 47 height 19
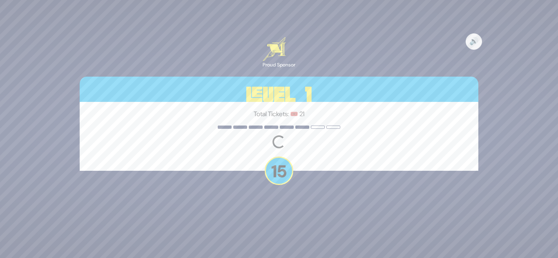
scroll to position [0, 0]
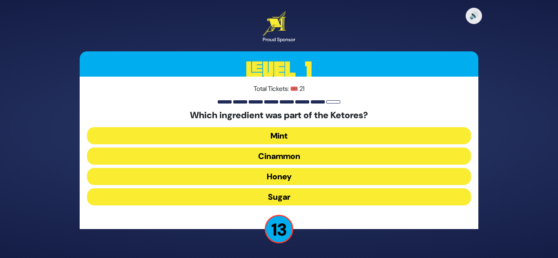
click at [288, 156] on button "Cinammon" at bounding box center [279, 156] width 384 height 17
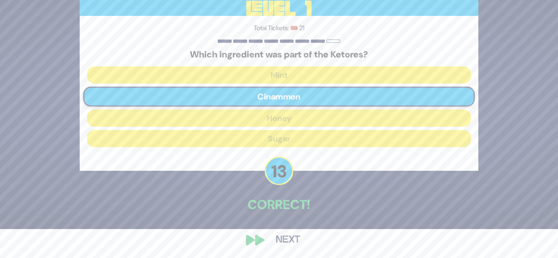
scroll to position [30, 0]
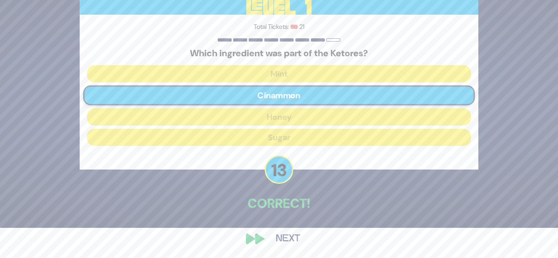
click at [281, 236] on button "Next" at bounding box center [287, 239] width 47 height 19
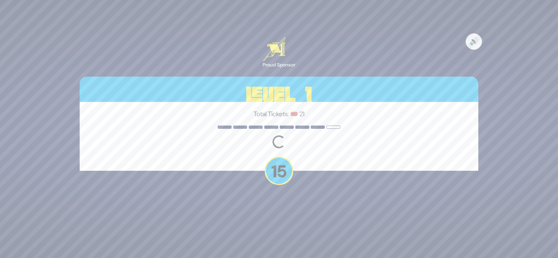
scroll to position [0, 0]
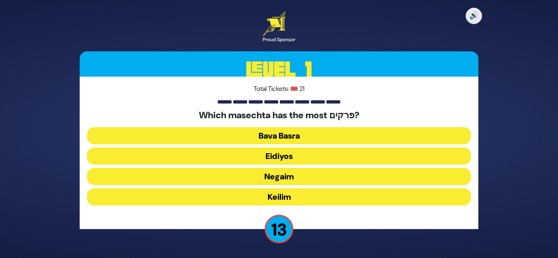
click at [290, 195] on button "Keilim" at bounding box center [279, 197] width 384 height 17
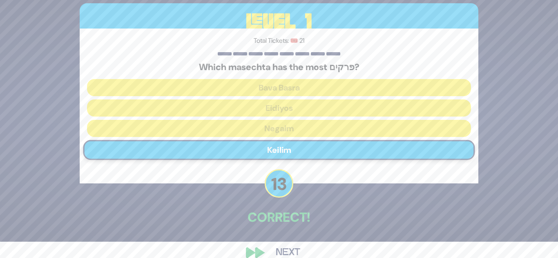
scroll to position [30, 0]
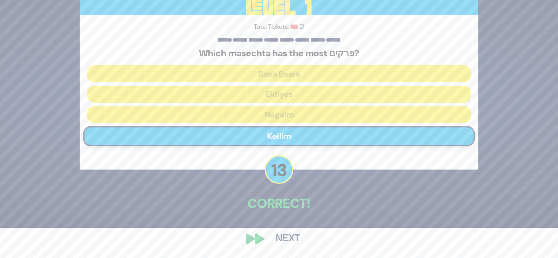
click at [285, 236] on button "Next" at bounding box center [287, 239] width 47 height 19
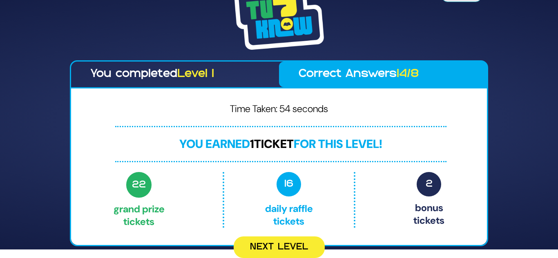
scroll to position [0, 0]
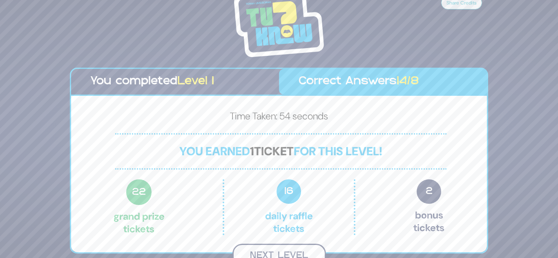
click at [285, 249] on button "Next Level" at bounding box center [279, 256] width 94 height 24
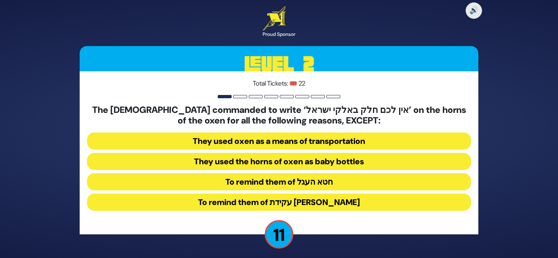
click at [309, 185] on button "To remind them of חטא העגל" at bounding box center [279, 182] width 384 height 17
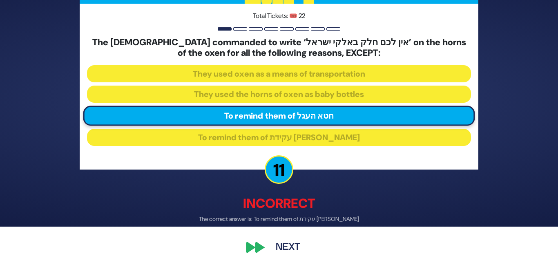
scroll to position [40, 0]
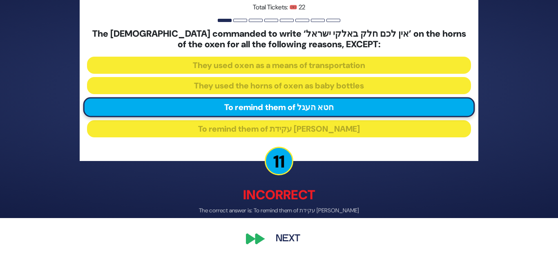
click at [291, 237] on button "Next" at bounding box center [287, 239] width 47 height 19
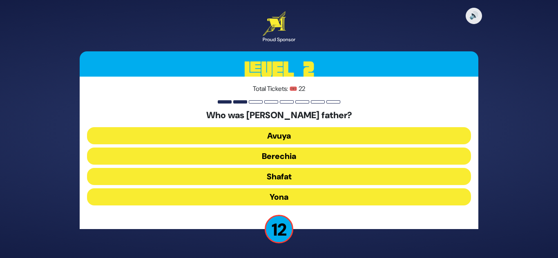
click at [311, 135] on button "Avuya" at bounding box center [279, 135] width 384 height 17
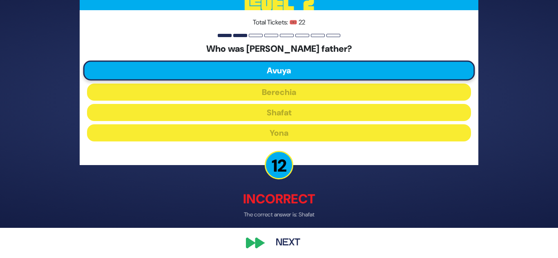
scroll to position [35, 0]
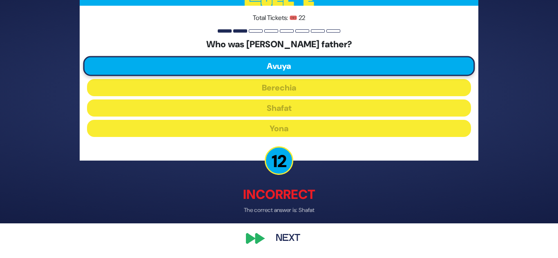
click at [292, 240] on button "Next" at bounding box center [287, 239] width 47 height 19
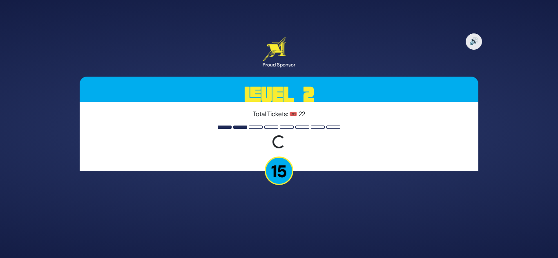
scroll to position [0, 0]
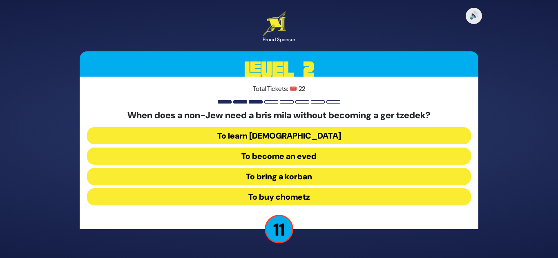
click at [304, 157] on button "To become an eved" at bounding box center [279, 156] width 384 height 17
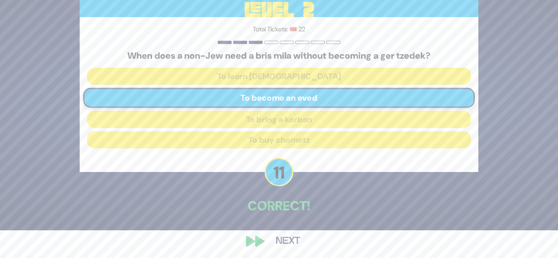
scroll to position [30, 0]
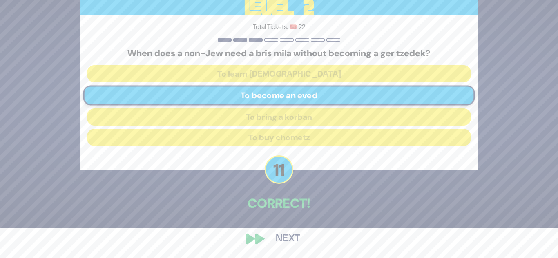
click at [286, 236] on button "Next" at bounding box center [287, 239] width 47 height 19
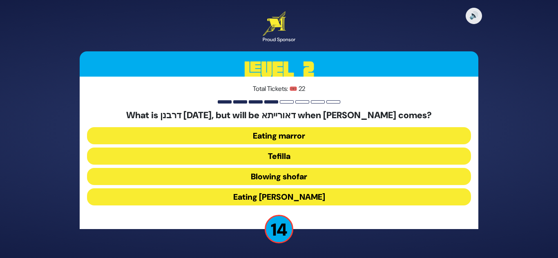
click at [302, 136] on button "Eating marror" at bounding box center [279, 135] width 384 height 17
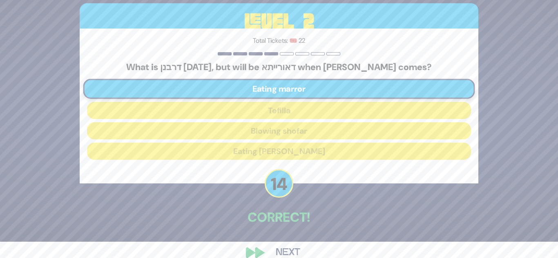
scroll to position [30, 0]
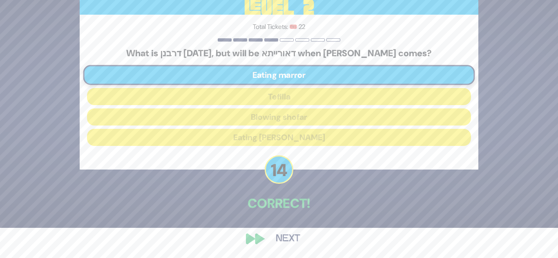
click at [280, 242] on button "Next" at bounding box center [287, 239] width 47 height 19
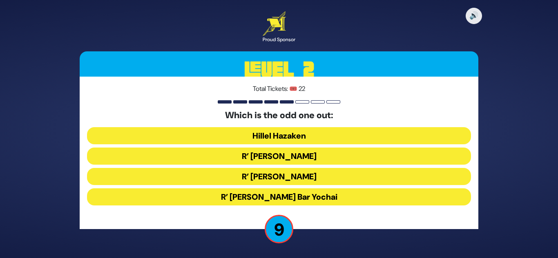
click at [303, 132] on button "Hillel Hazaken" at bounding box center [279, 135] width 384 height 17
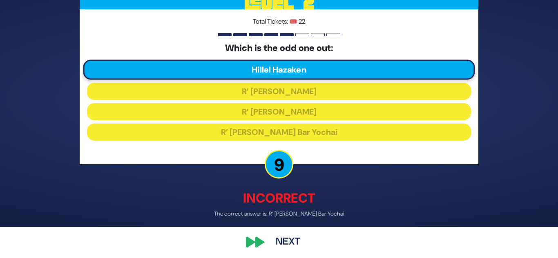
scroll to position [35, 0]
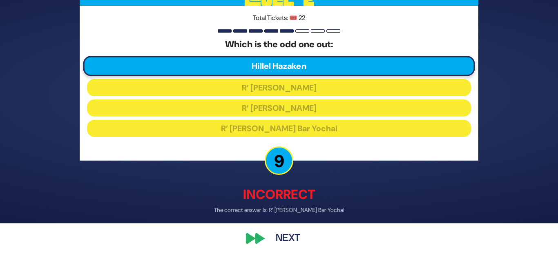
click at [291, 239] on button "Next" at bounding box center [287, 239] width 47 height 19
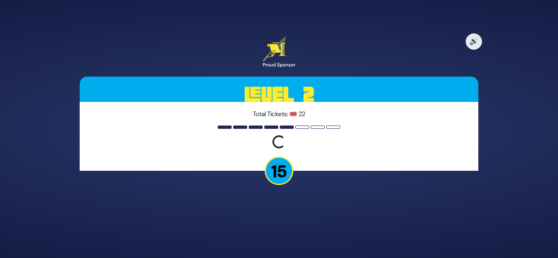
scroll to position [0, 0]
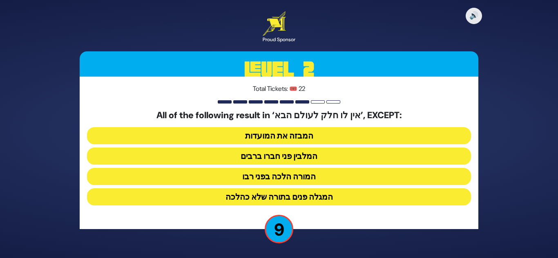
click at [312, 176] on button "המורה הלכה בפני רבו" at bounding box center [279, 176] width 384 height 17
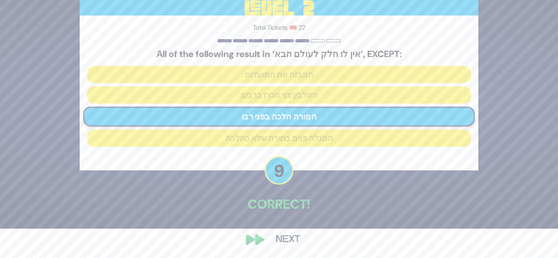
scroll to position [30, 0]
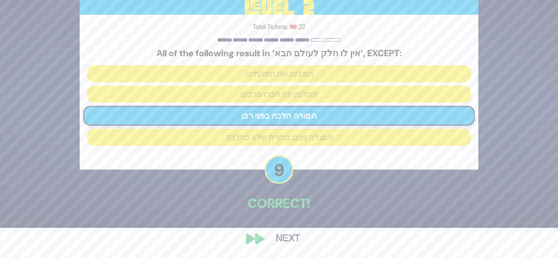
click at [286, 237] on button "Next" at bounding box center [287, 239] width 47 height 19
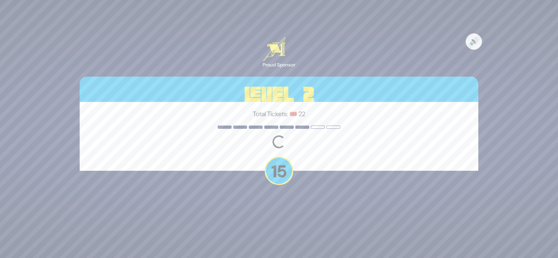
scroll to position [0, 0]
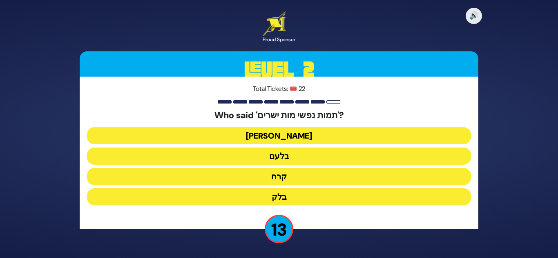
click at [296, 156] on button "בלעם" at bounding box center [279, 156] width 384 height 17
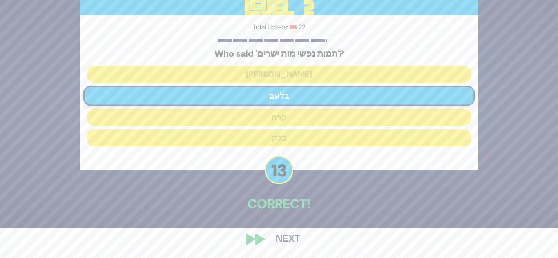
scroll to position [30, 0]
click at [291, 241] on button "Next" at bounding box center [287, 239] width 47 height 19
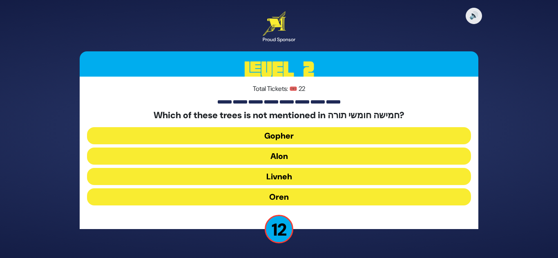
click at [295, 197] on button "Oren" at bounding box center [279, 197] width 384 height 17
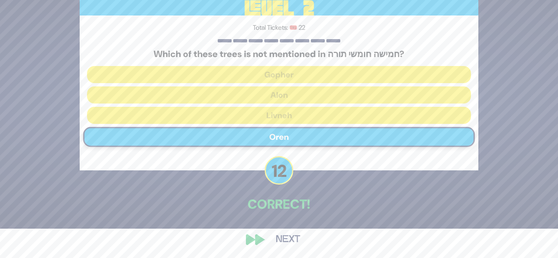
scroll to position [30, 0]
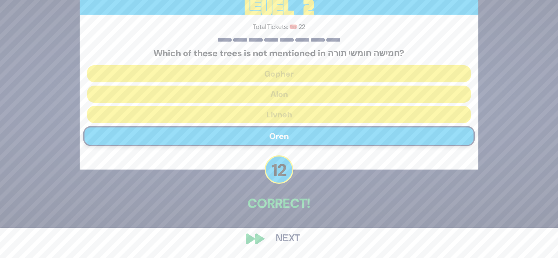
click at [285, 239] on button "Next" at bounding box center [287, 239] width 47 height 19
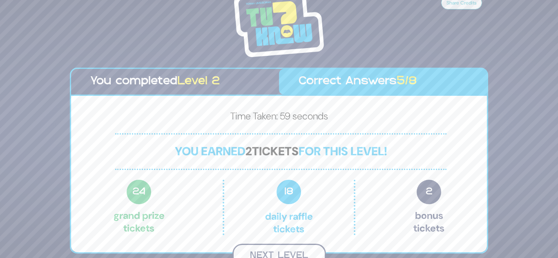
click at [282, 253] on button "Next Level" at bounding box center [279, 256] width 94 height 24
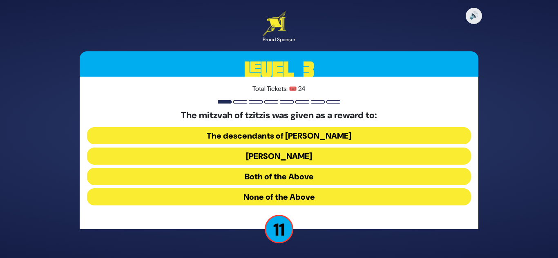
click at [296, 178] on button "Both of the Above" at bounding box center [279, 176] width 384 height 17
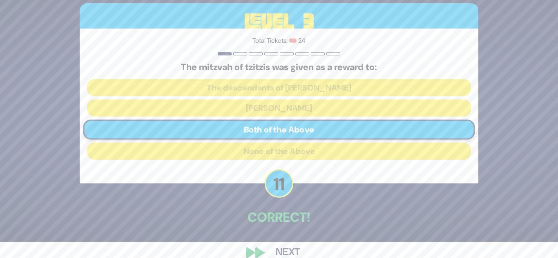
scroll to position [30, 0]
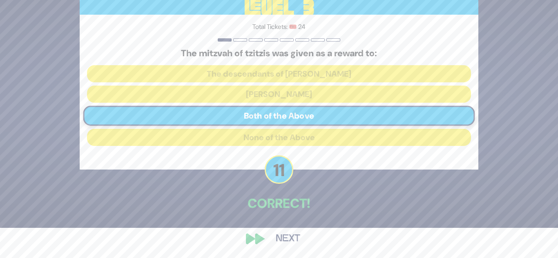
click at [283, 235] on button "Next" at bounding box center [287, 239] width 47 height 19
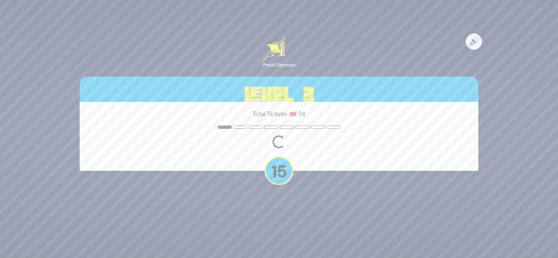
scroll to position [0, 0]
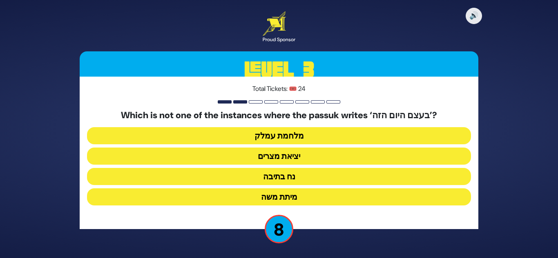
click at [291, 198] on button "מיתת משה" at bounding box center [279, 197] width 384 height 17
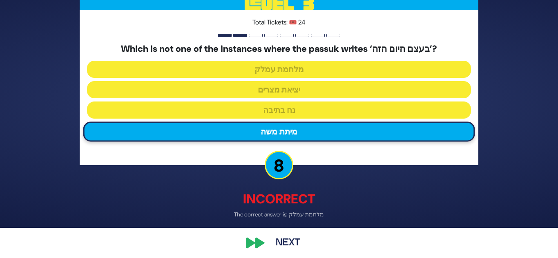
scroll to position [35, 0]
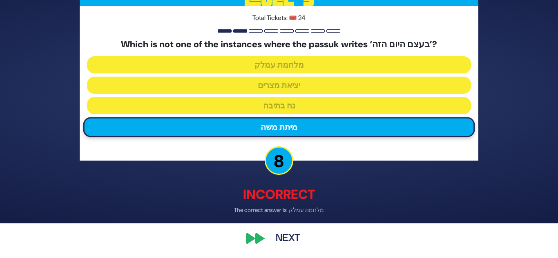
click at [280, 241] on button "Next" at bounding box center [287, 239] width 47 height 19
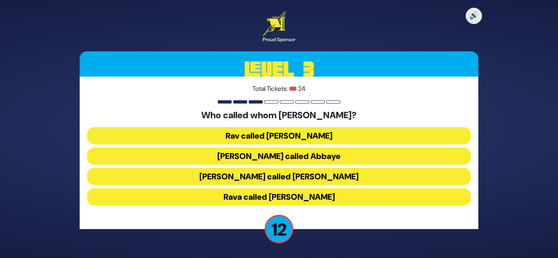
click at [299, 137] on button "Rav called [PERSON_NAME]" at bounding box center [279, 135] width 384 height 17
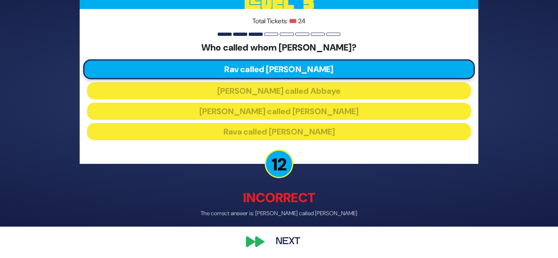
scroll to position [35, 0]
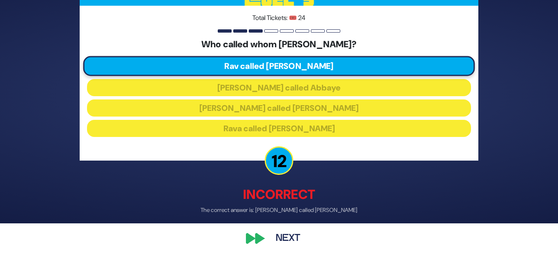
click at [291, 231] on button "Next" at bounding box center [287, 239] width 47 height 19
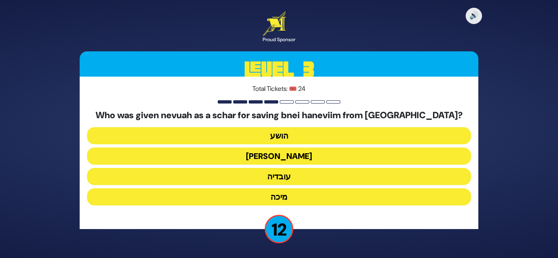
click at [283, 176] on button "עובדיה" at bounding box center [279, 176] width 384 height 17
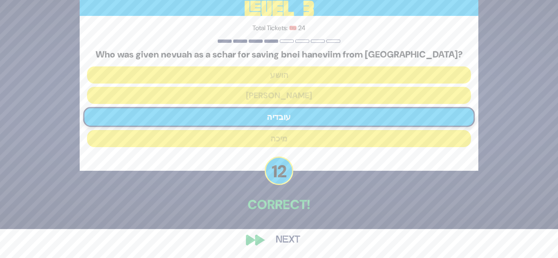
scroll to position [30, 0]
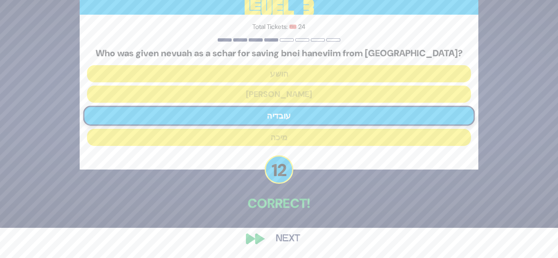
click at [296, 241] on button "Next" at bounding box center [287, 239] width 47 height 19
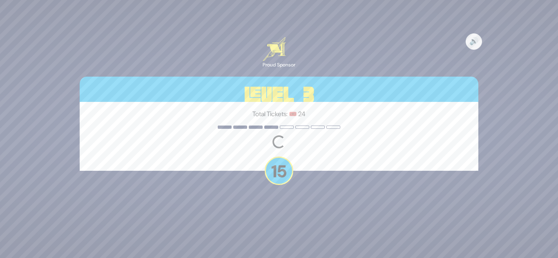
scroll to position [0, 0]
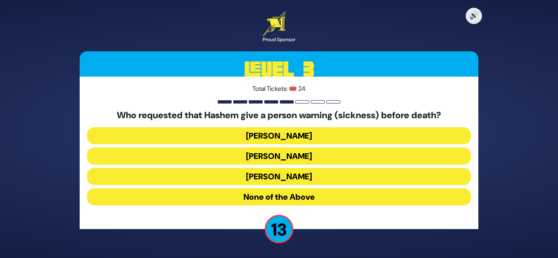
click at [288, 178] on button "[PERSON_NAME]" at bounding box center [279, 176] width 384 height 17
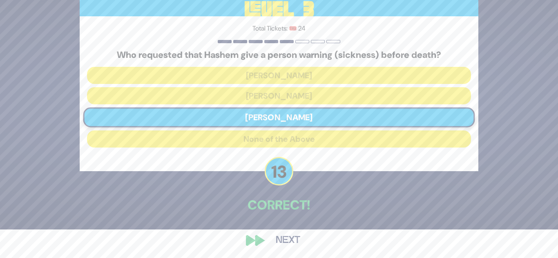
scroll to position [30, 0]
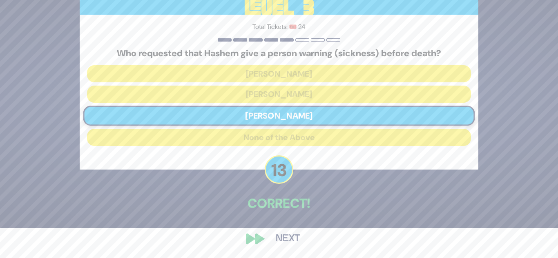
click at [277, 237] on button "Next" at bounding box center [287, 239] width 47 height 19
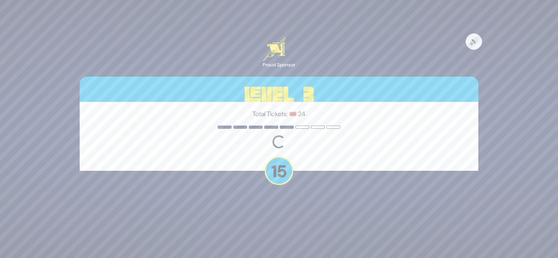
scroll to position [0, 0]
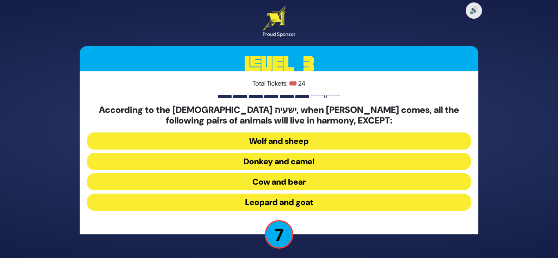
click at [295, 162] on button "Donkey and camel" at bounding box center [279, 161] width 384 height 17
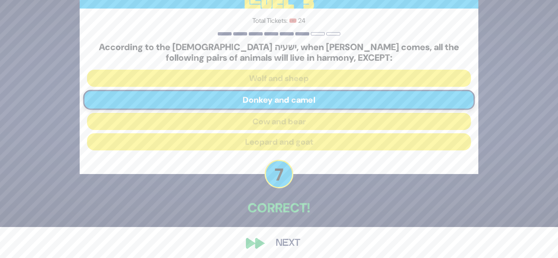
scroll to position [36, 0]
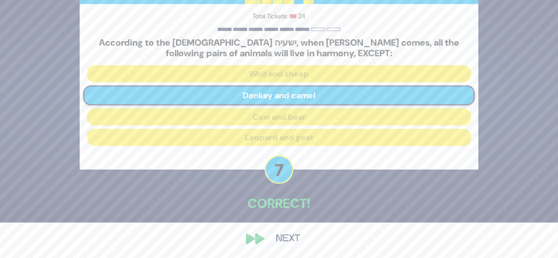
click at [294, 236] on button "Next" at bounding box center [287, 239] width 47 height 19
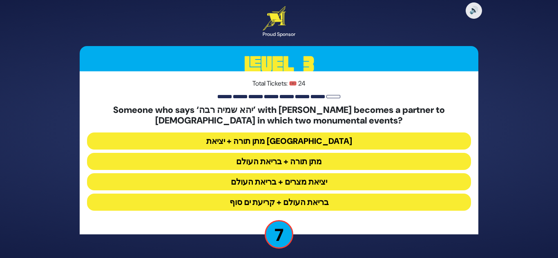
click at [277, 160] on button "מתן תורה + בריאת העולם" at bounding box center [279, 161] width 384 height 17
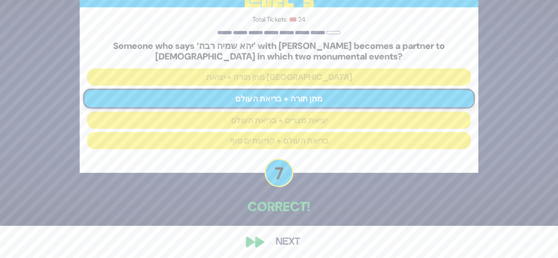
scroll to position [36, 0]
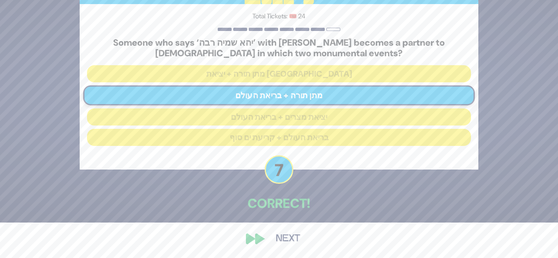
click at [291, 236] on button "Next" at bounding box center [287, 239] width 47 height 19
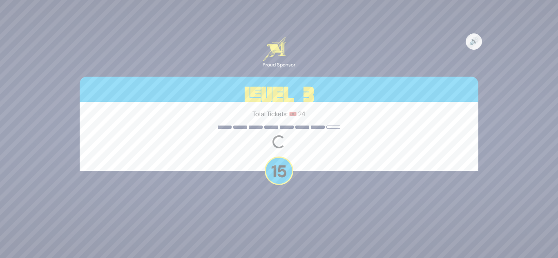
scroll to position [0, 0]
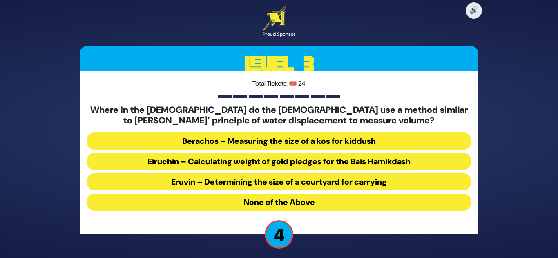
click at [287, 203] on button "None of the Above" at bounding box center [279, 202] width 384 height 17
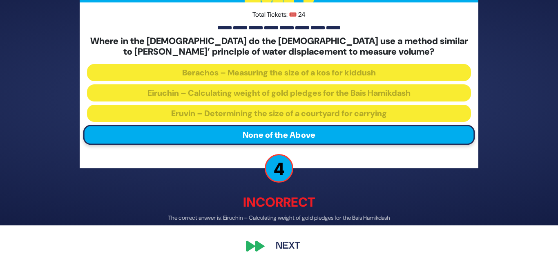
scroll to position [40, 0]
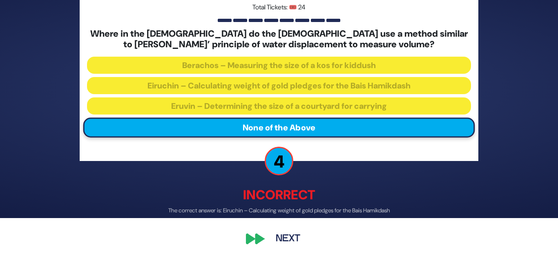
click at [284, 232] on button "Next" at bounding box center [287, 239] width 47 height 19
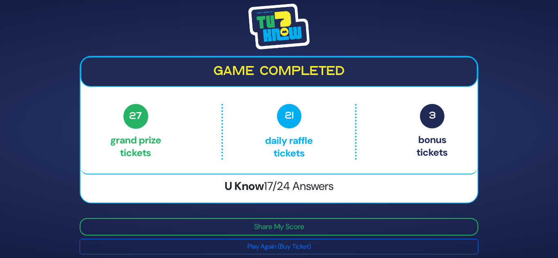
scroll to position [6, 0]
